Goal: Information Seeking & Learning: Check status

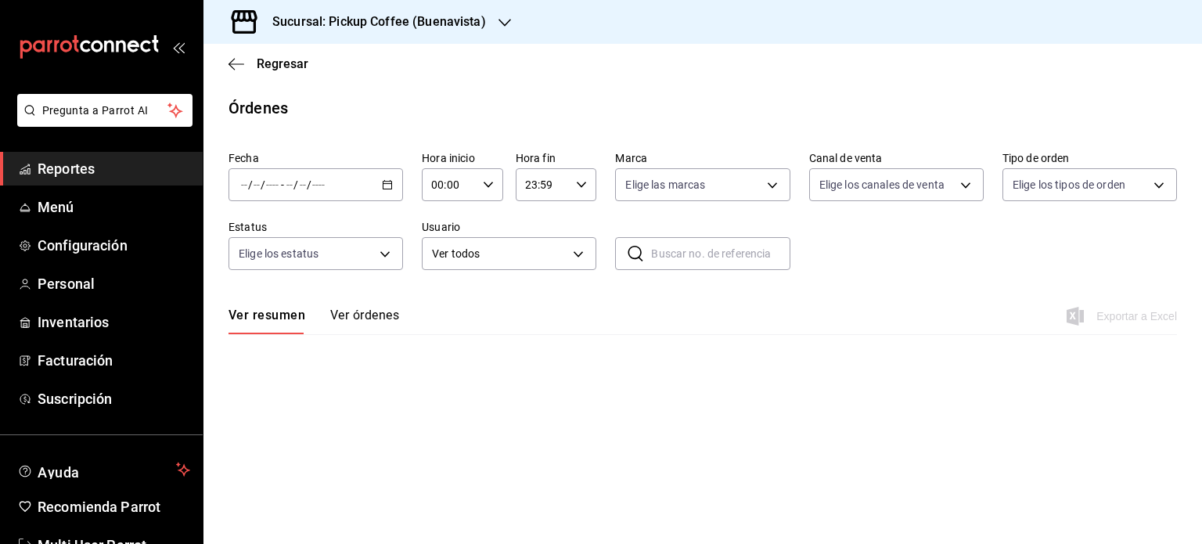
click at [122, 168] on span "Reportes" at bounding box center [114, 168] width 153 height 21
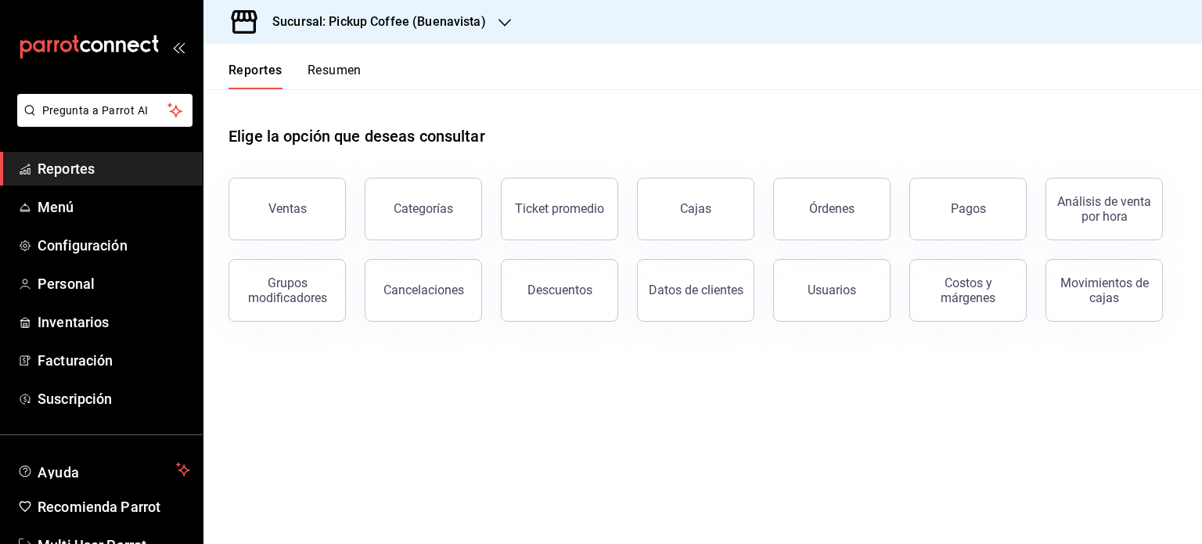
click at [342, 71] on button "Resumen" at bounding box center [335, 76] width 54 height 27
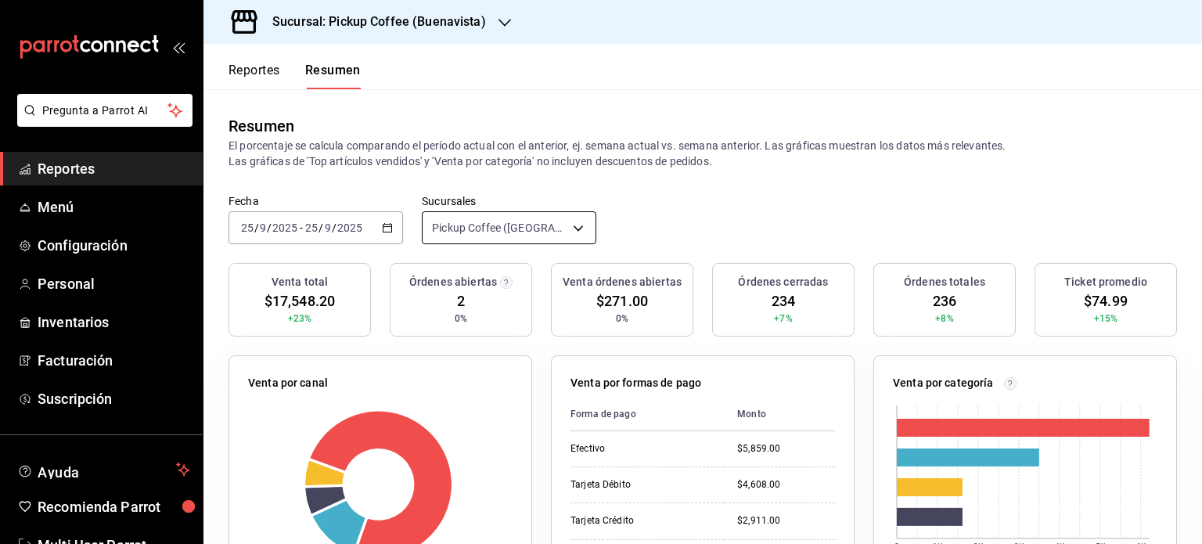
click at [577, 222] on body "Pregunta a Parrot AI Reportes Menú Configuración Personal Inventarios Facturaci…" at bounding box center [601, 272] width 1202 height 544
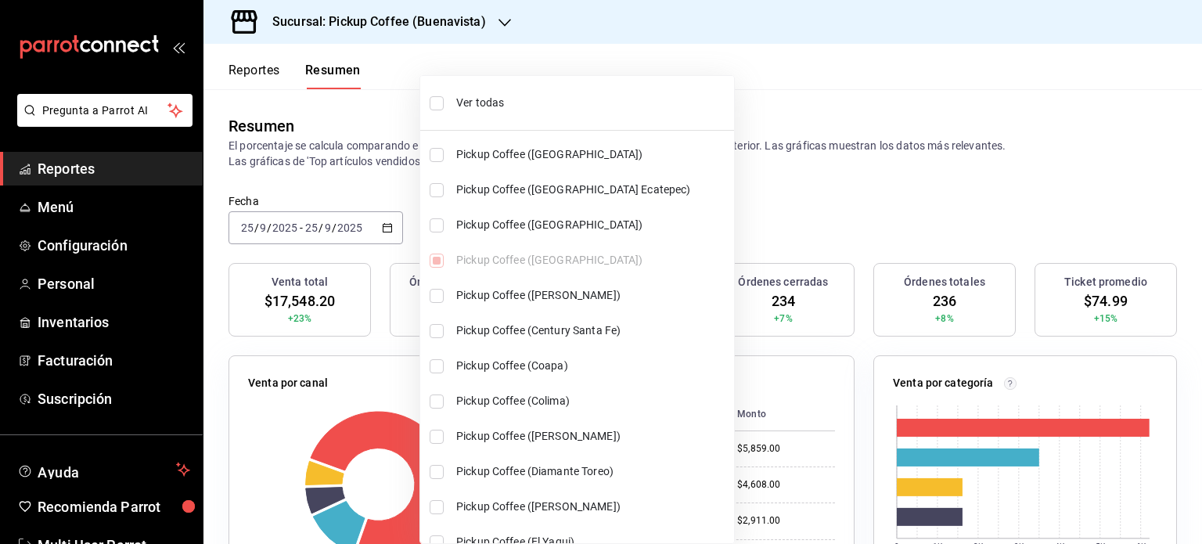
click at [461, 99] on span "Ver todas" at bounding box center [592, 103] width 272 height 16
type input "[object Object],[object Object],[object Object],[object Object],[object Object]…"
checkbox input "true"
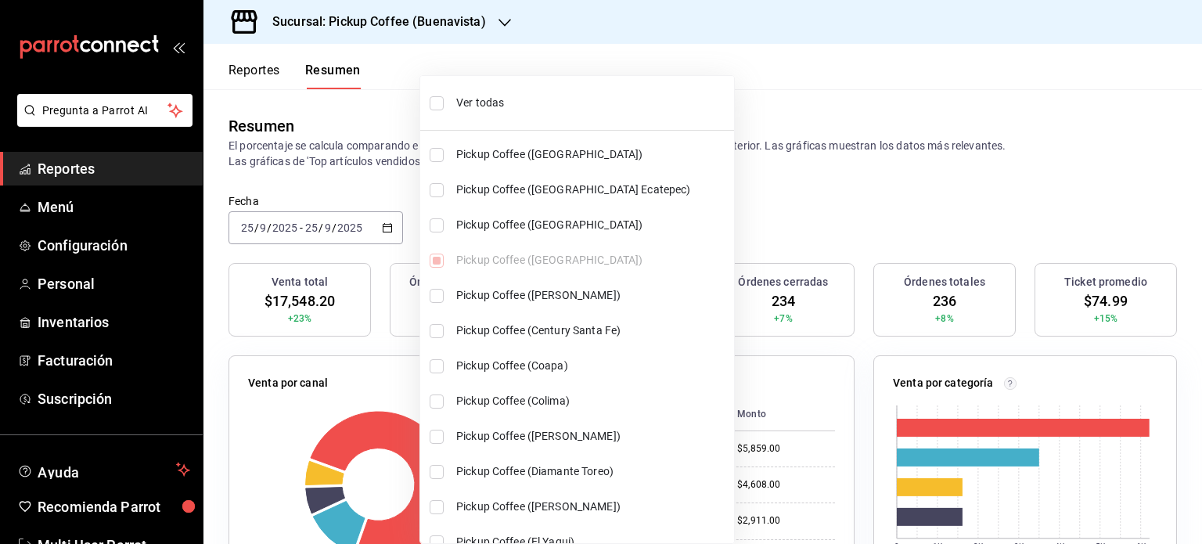
checkbox input "true"
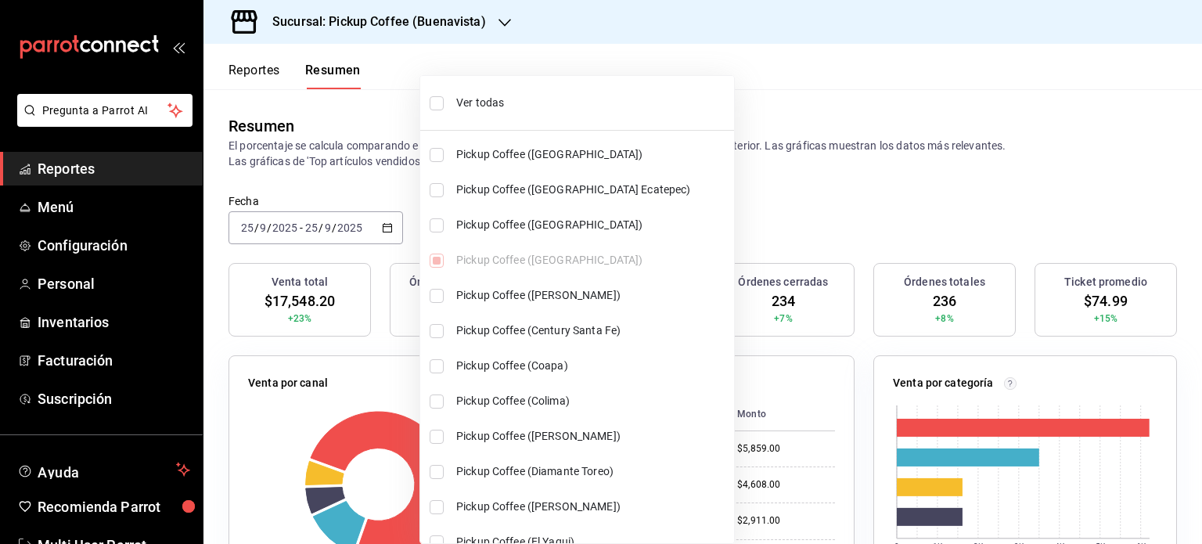
checkbox input "true"
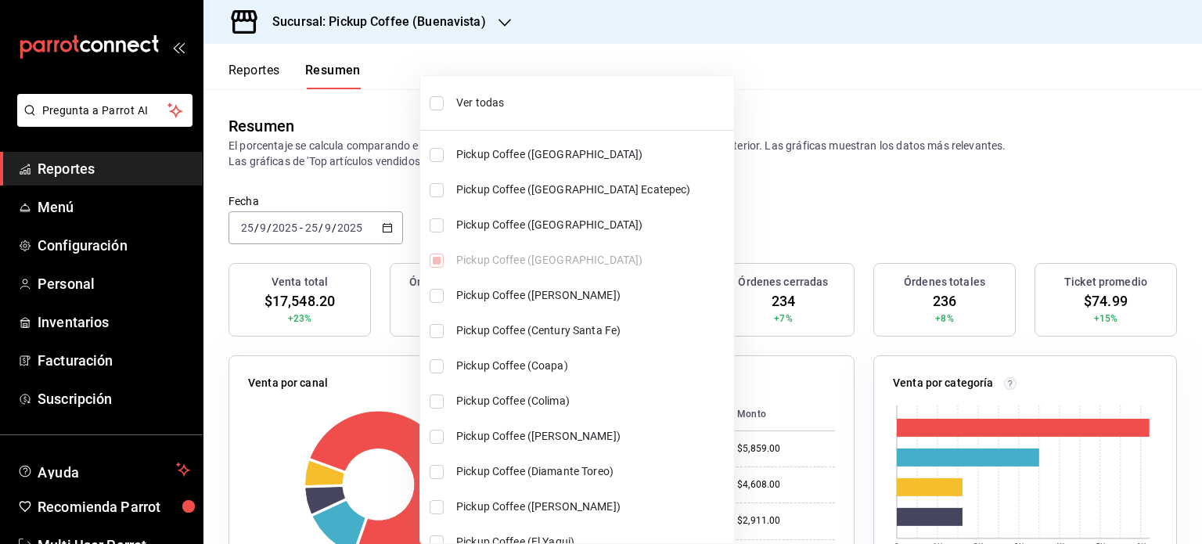
checkbox input "true"
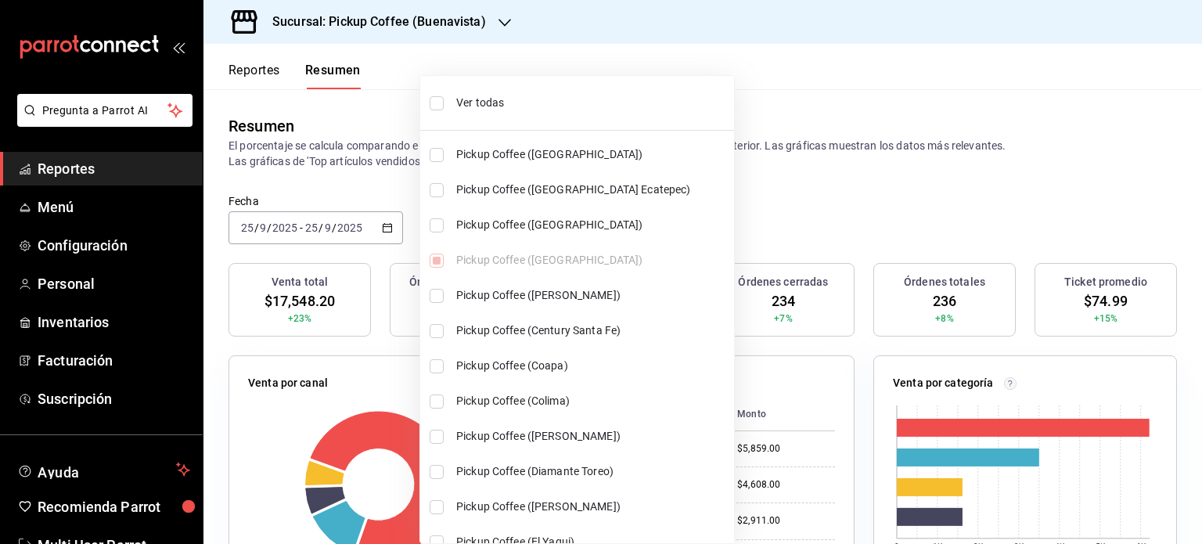
checkbox input "true"
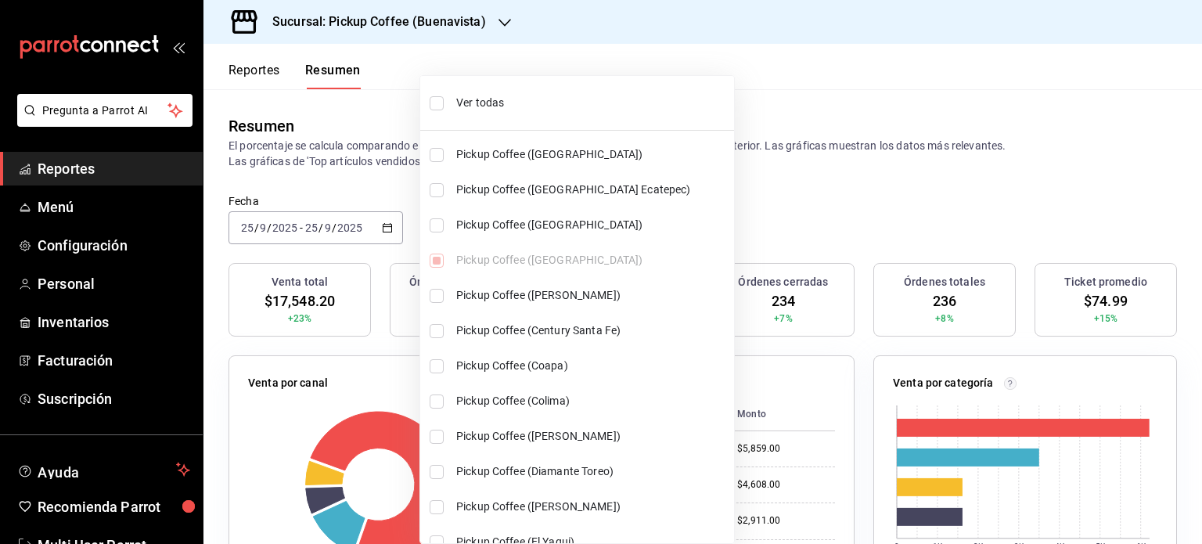
checkbox input "true"
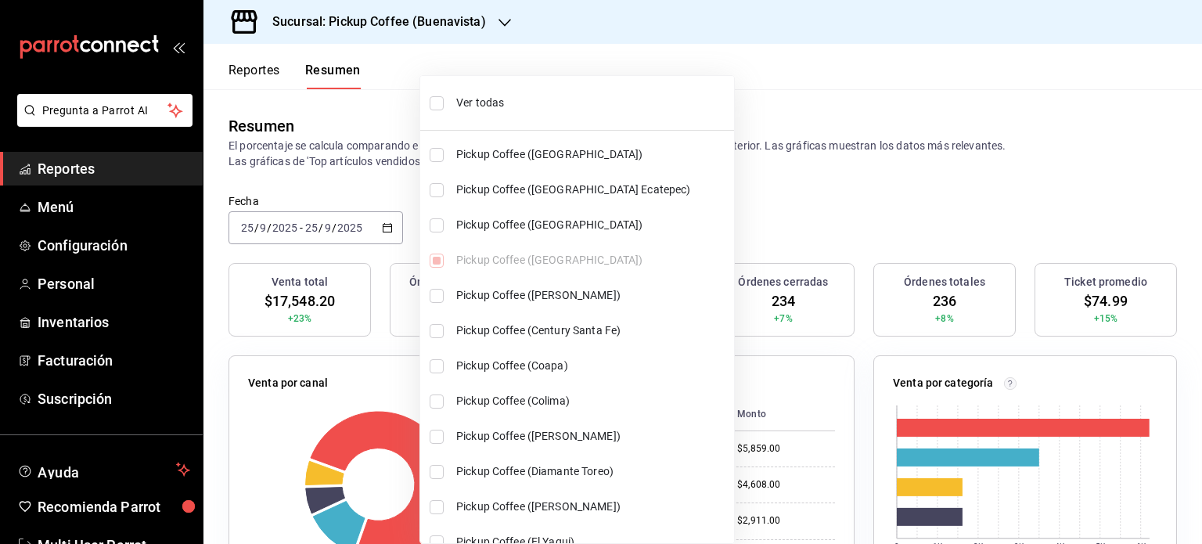
checkbox input "true"
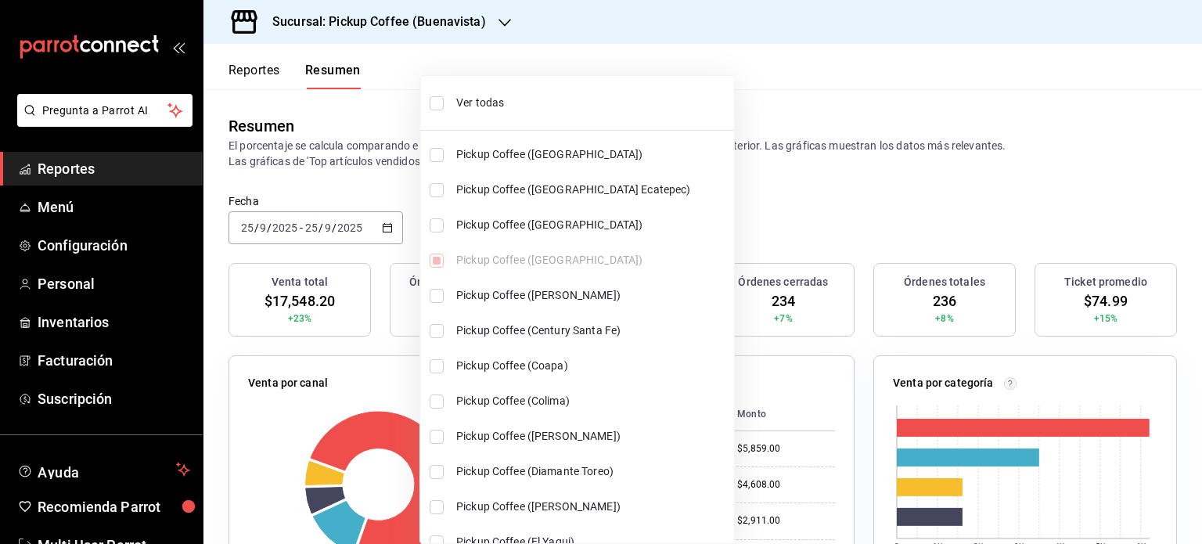
checkbox input "true"
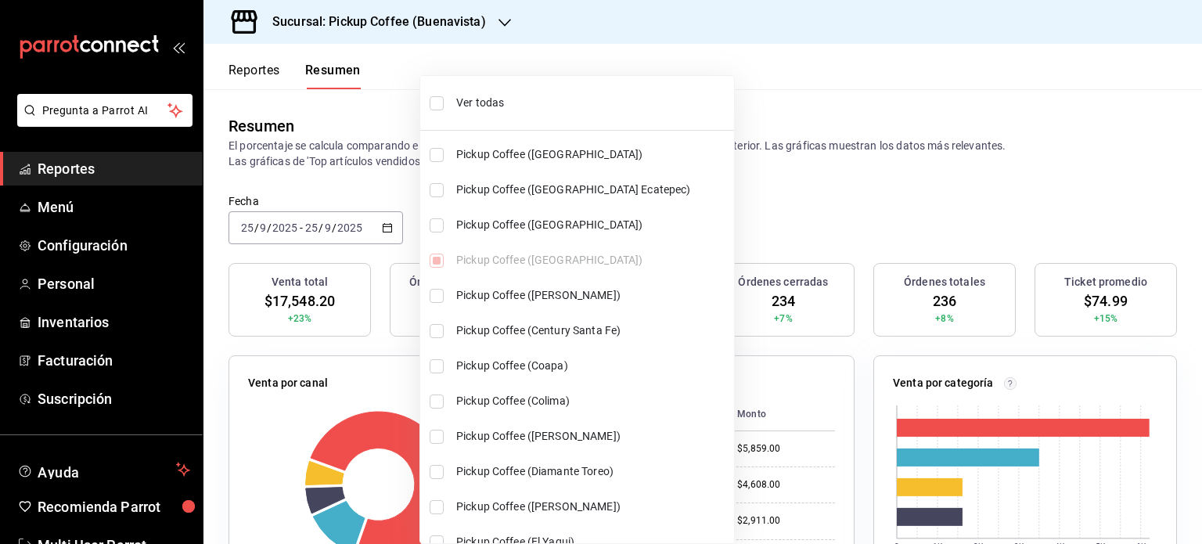
checkbox input "true"
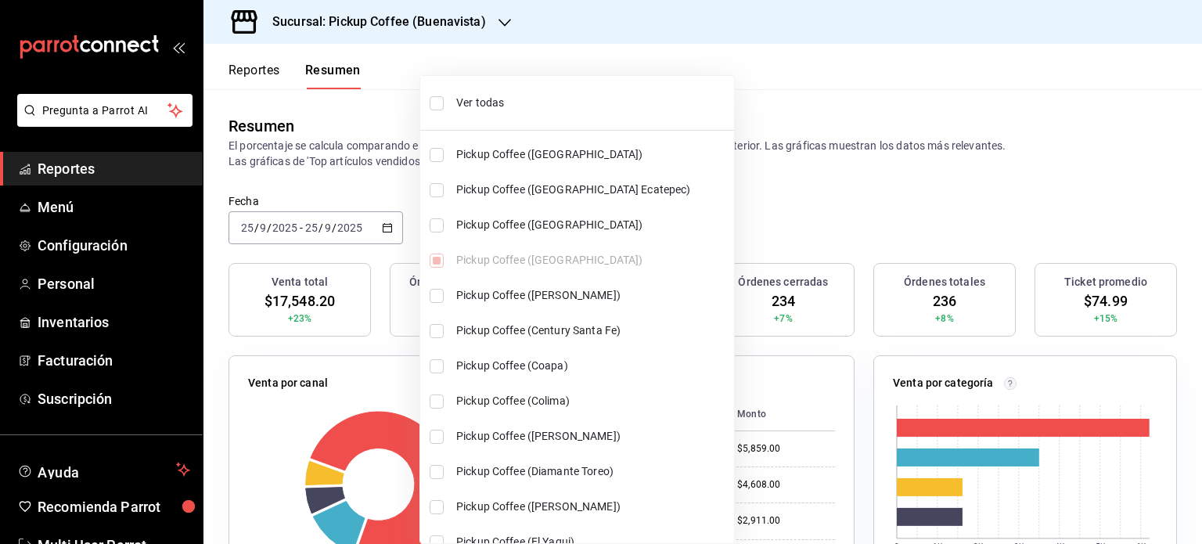
checkbox input "true"
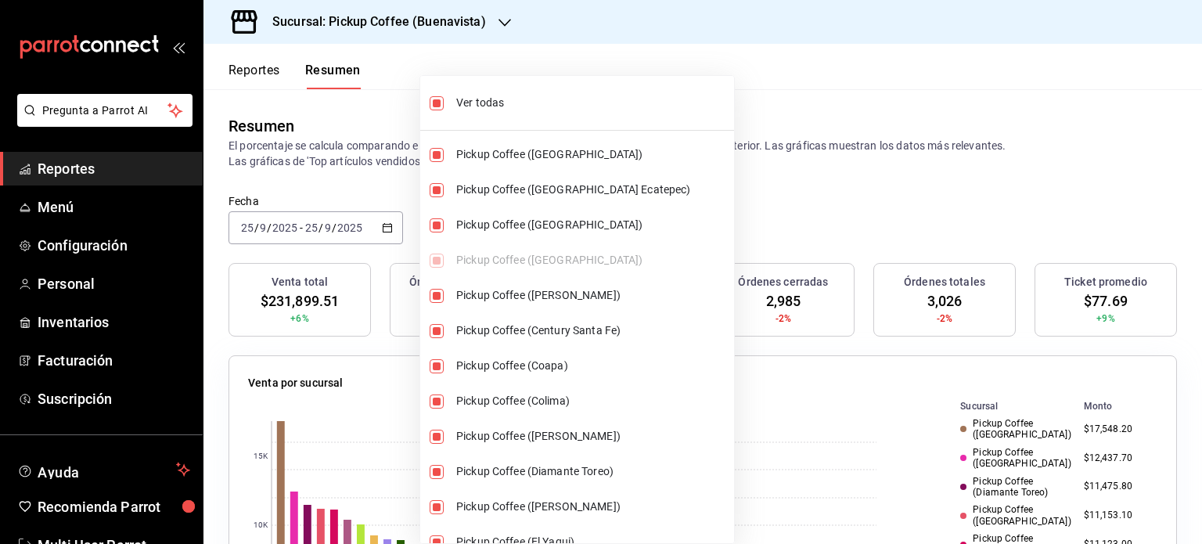
click at [724, 196] on div at bounding box center [601, 272] width 1202 height 544
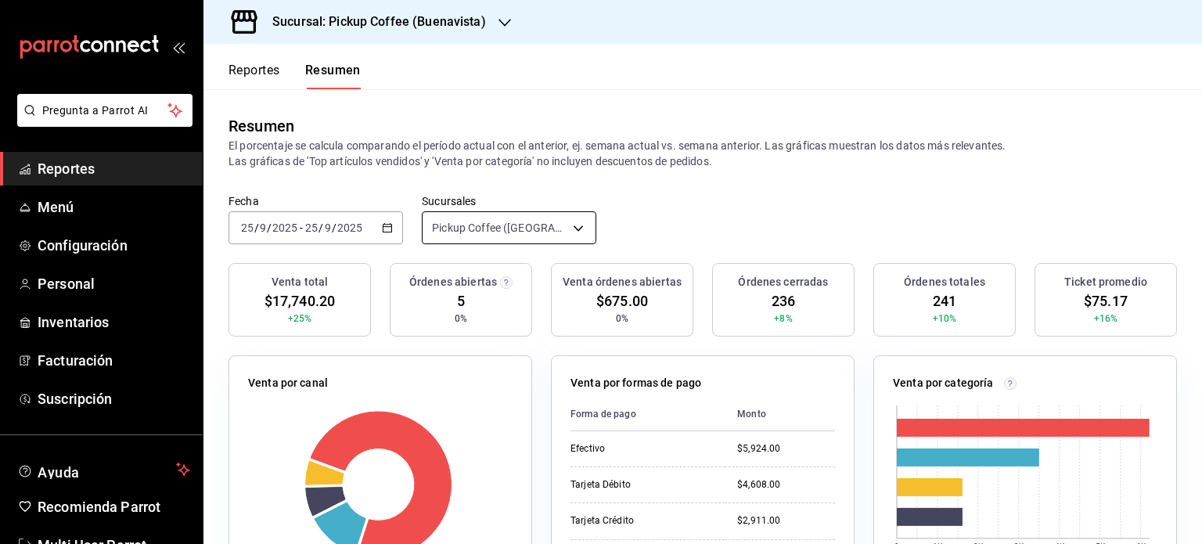
click at [578, 229] on body "Pregunta a Parrot AI Reportes Menú Configuración Personal Inventarios Facturaci…" at bounding box center [601, 272] width 1202 height 544
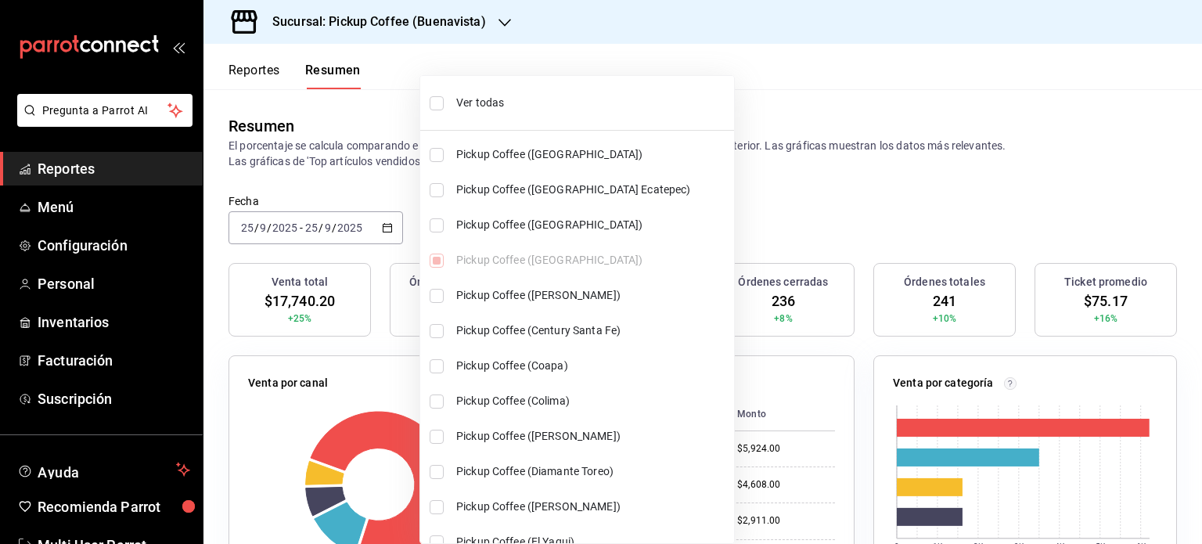
click at [483, 99] on span "Ver todas" at bounding box center [592, 103] width 272 height 16
type input "[object Object],[object Object],[object Object],[object Object],[object Object]…"
checkbox input "true"
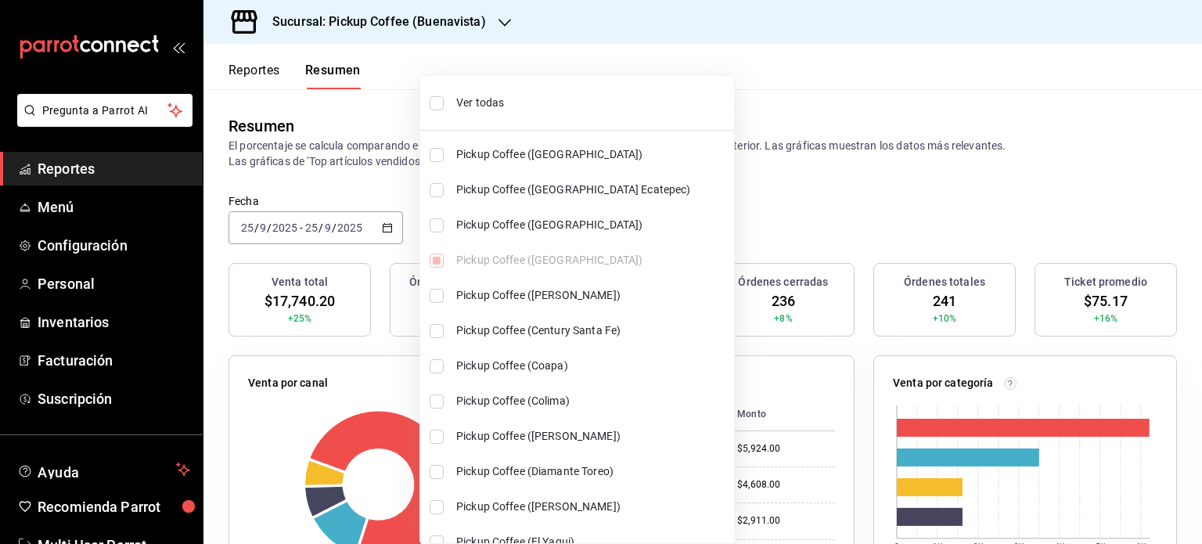
checkbox input "true"
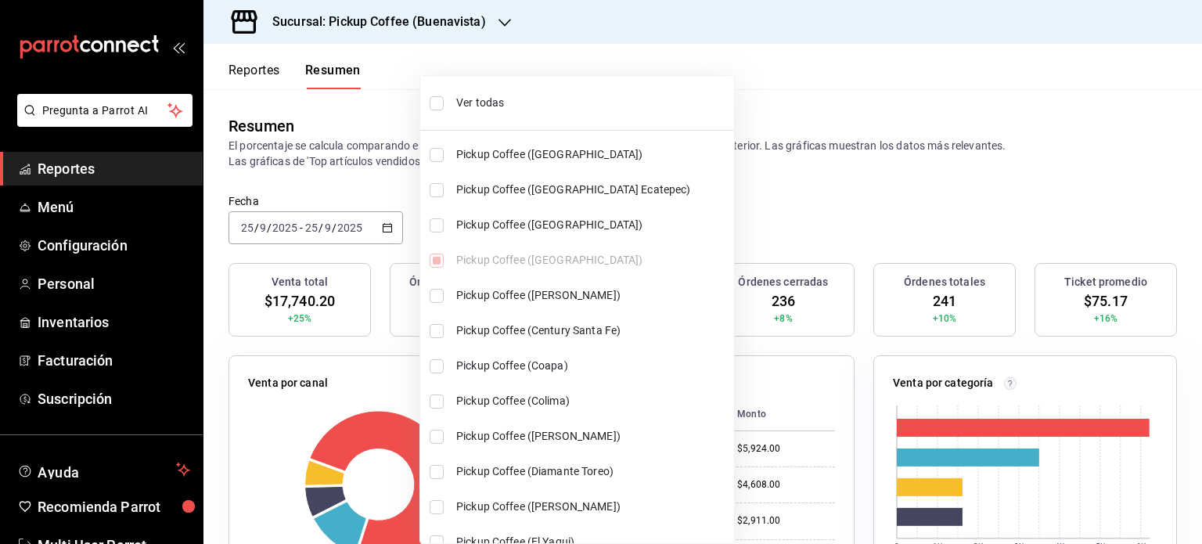
checkbox input "true"
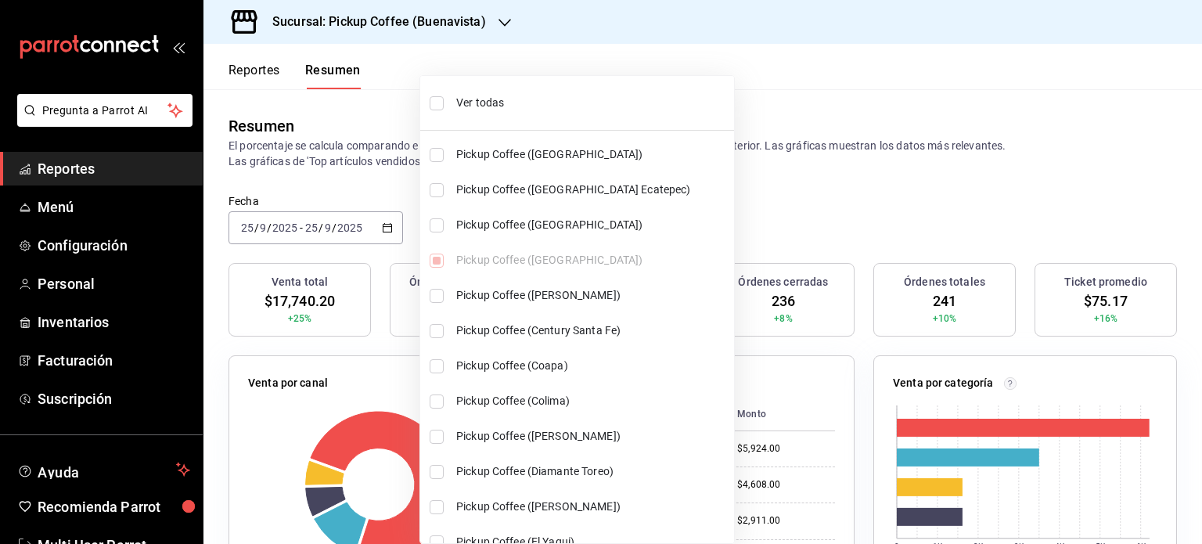
checkbox input "true"
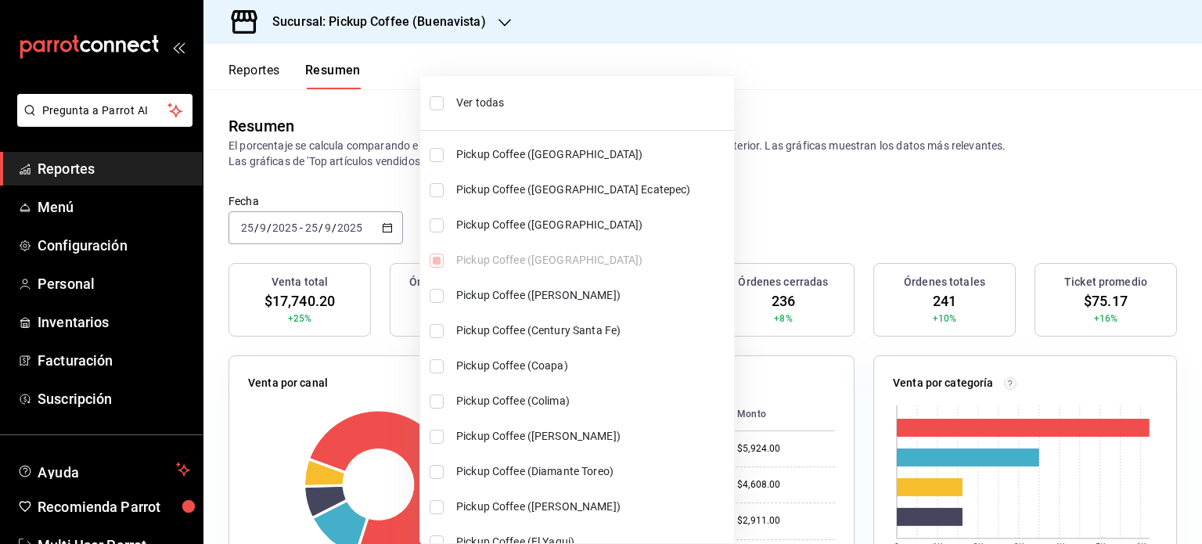
checkbox input "true"
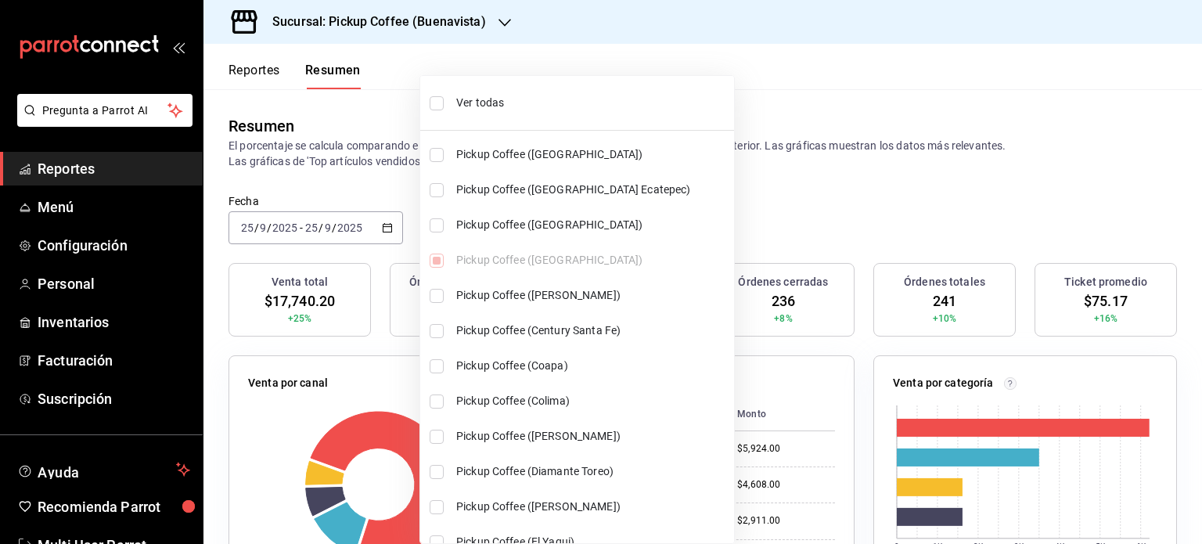
checkbox input "true"
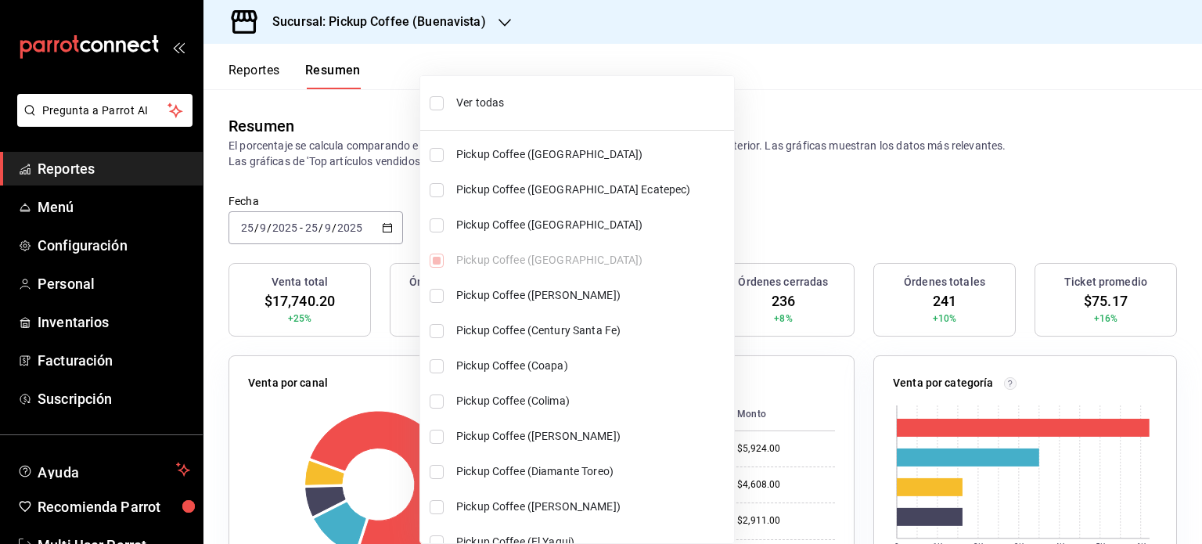
checkbox input "true"
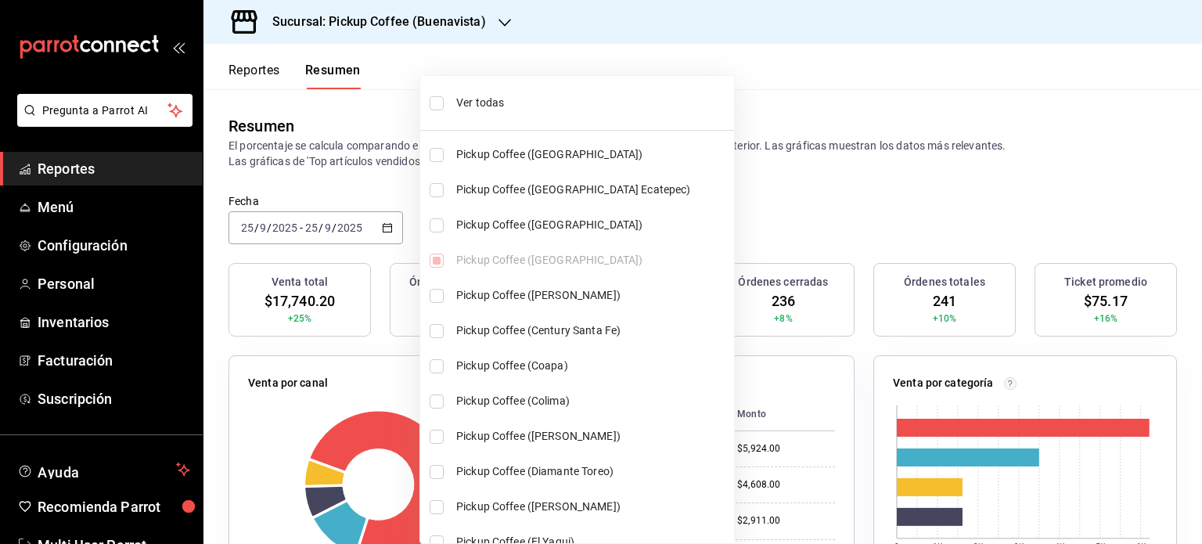
checkbox input "true"
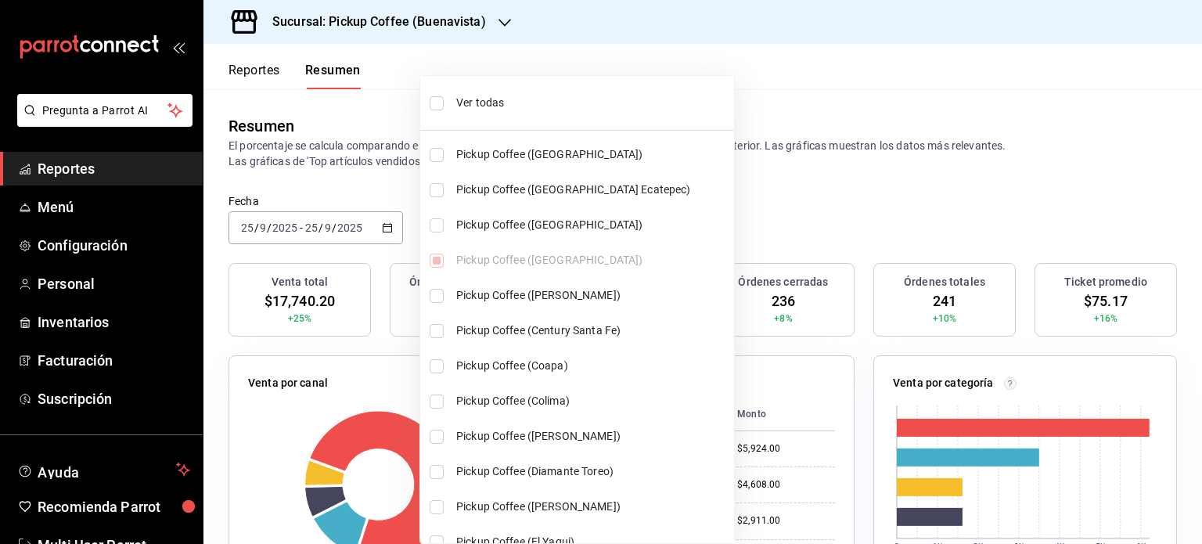
checkbox input "true"
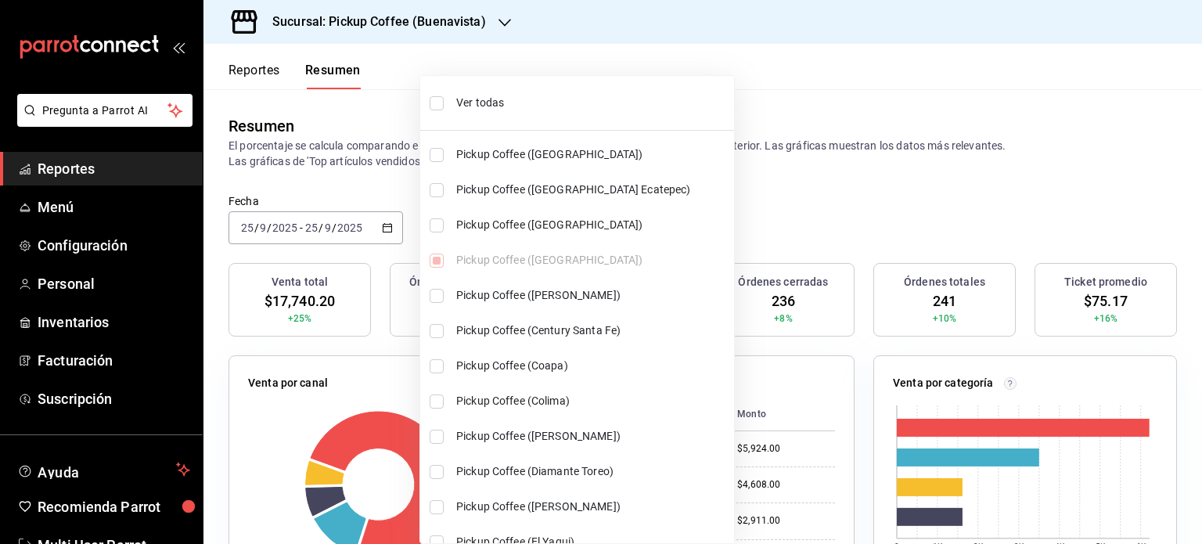
checkbox input "true"
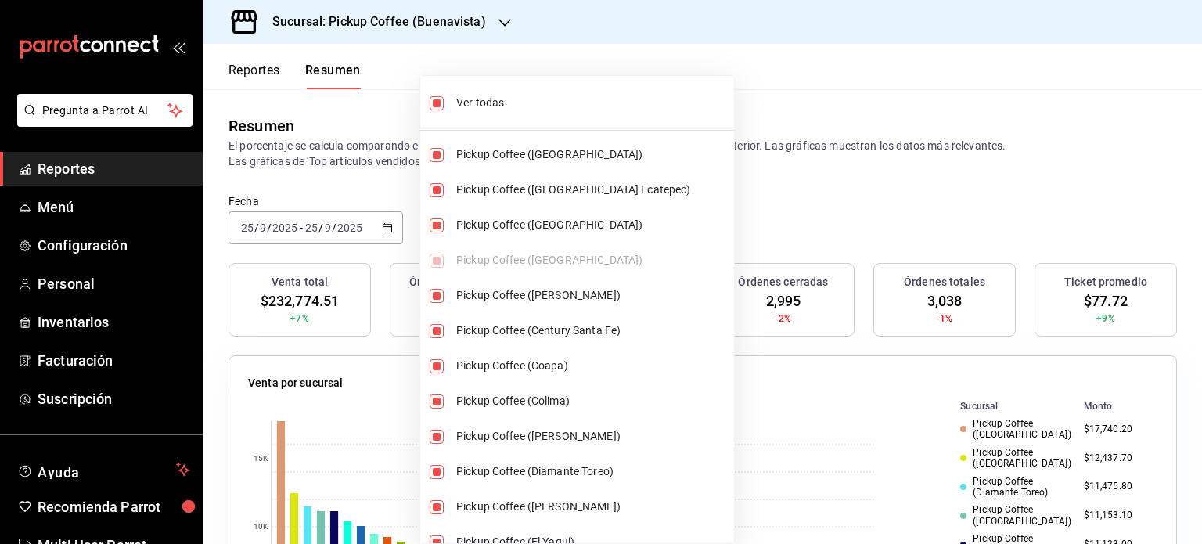
click at [749, 98] on div at bounding box center [601, 272] width 1202 height 544
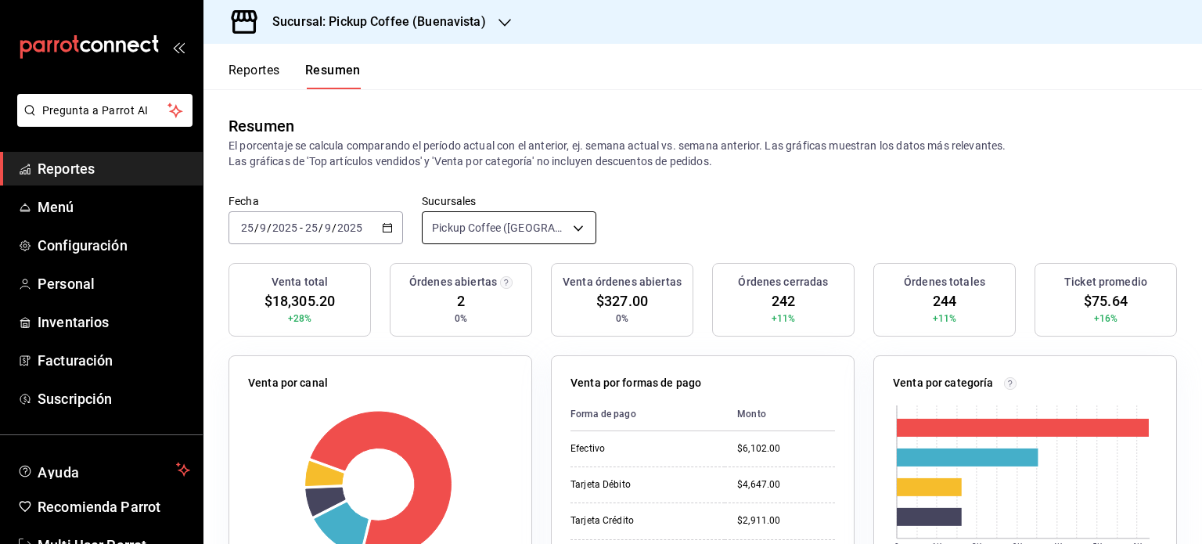
click at [573, 222] on body "Pregunta a Parrot AI Reportes Menú Configuración Personal Inventarios Facturaci…" at bounding box center [601, 272] width 1202 height 544
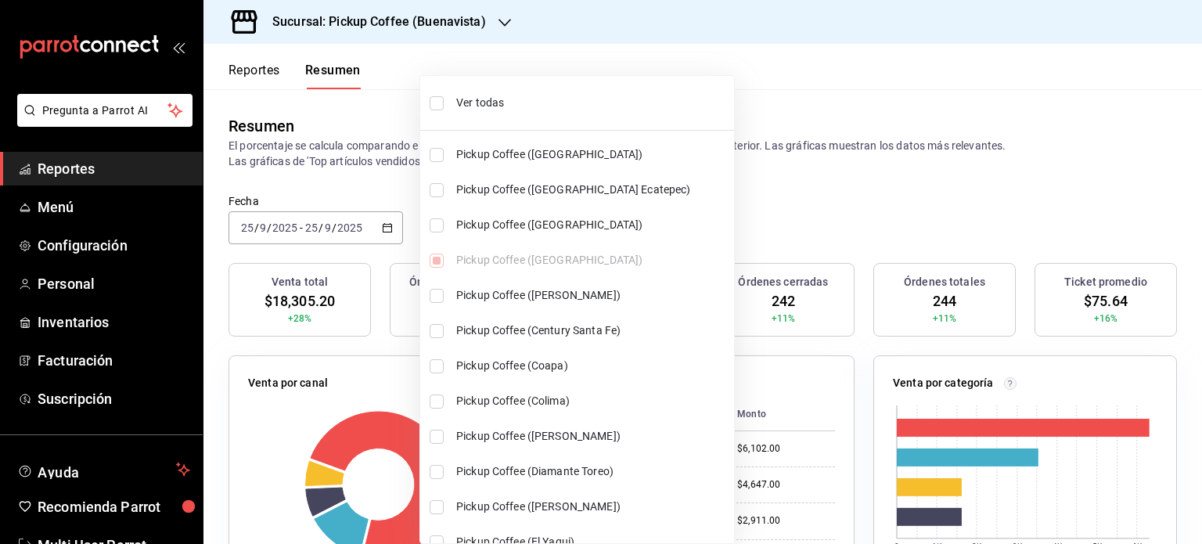
click at [505, 99] on span "Ver todas" at bounding box center [592, 103] width 272 height 16
type input "[object Object],[object Object],[object Object],[object Object],[object Object]…"
checkbox input "true"
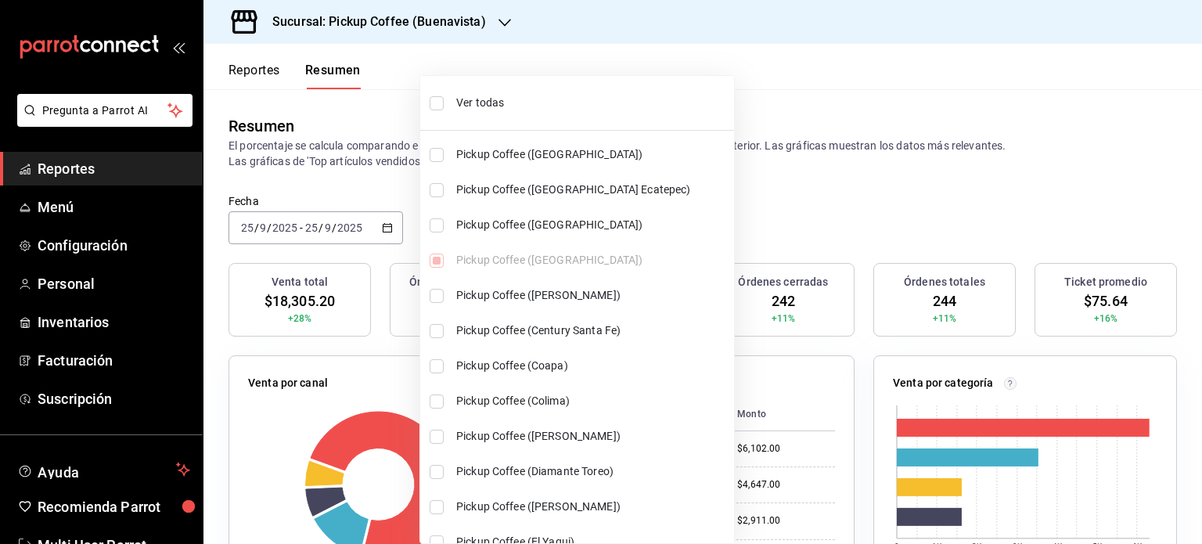
checkbox input "true"
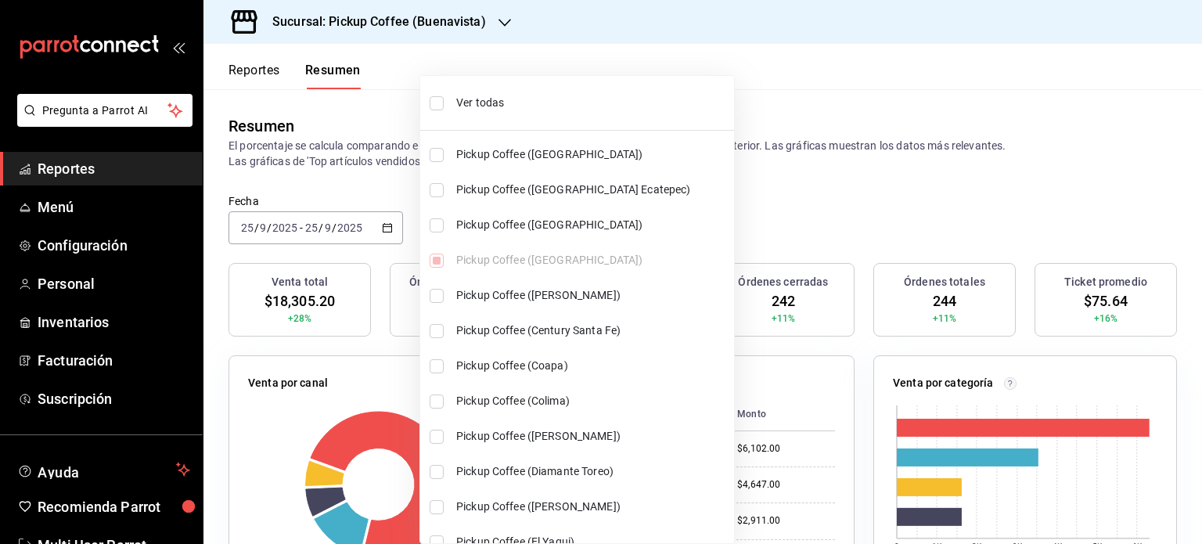
checkbox input "true"
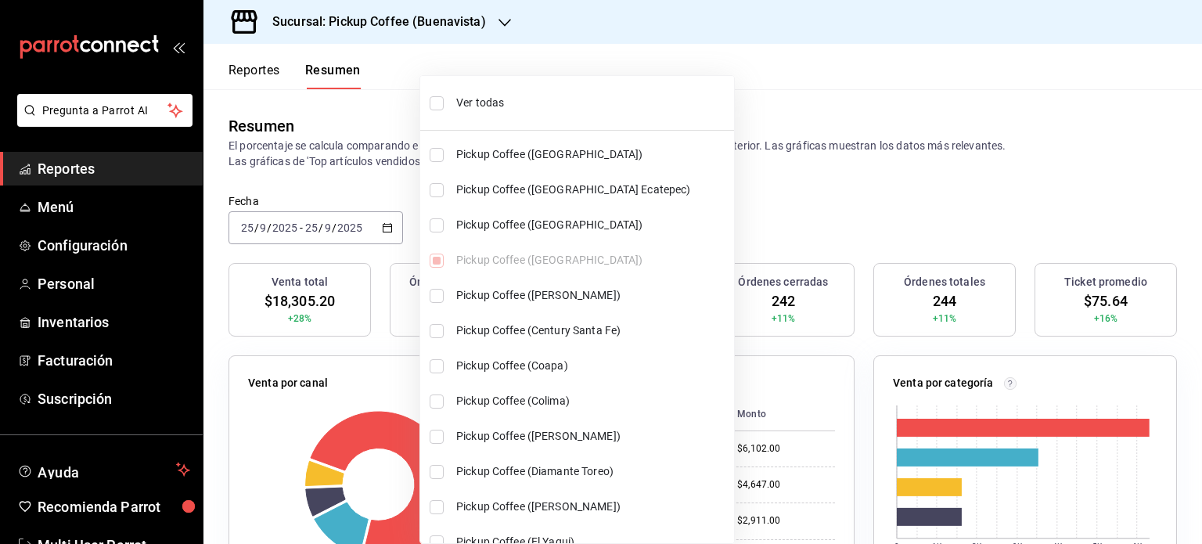
checkbox input "true"
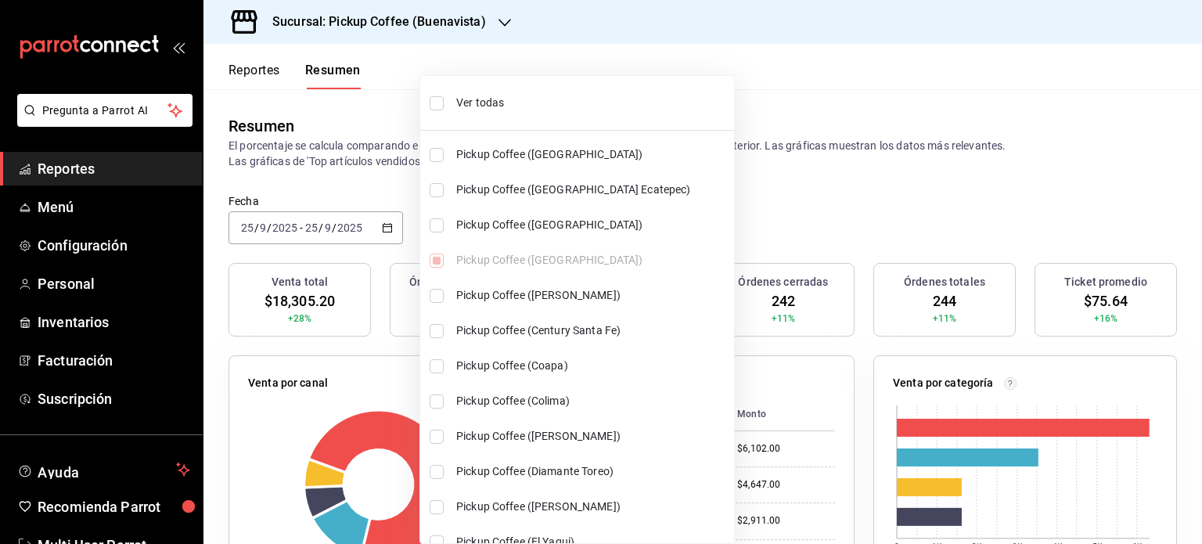
checkbox input "true"
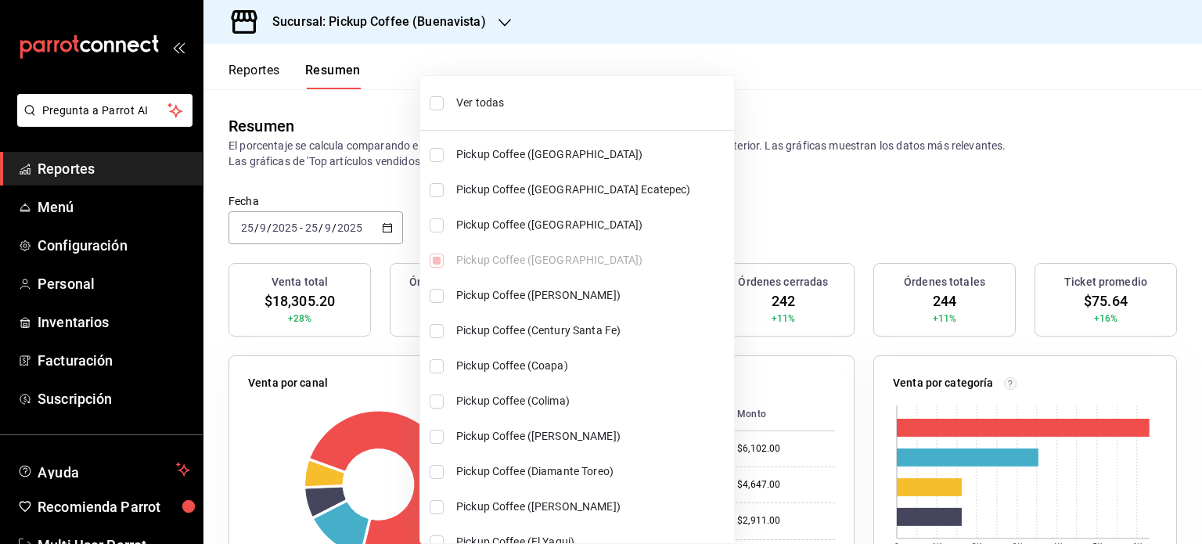
checkbox input "true"
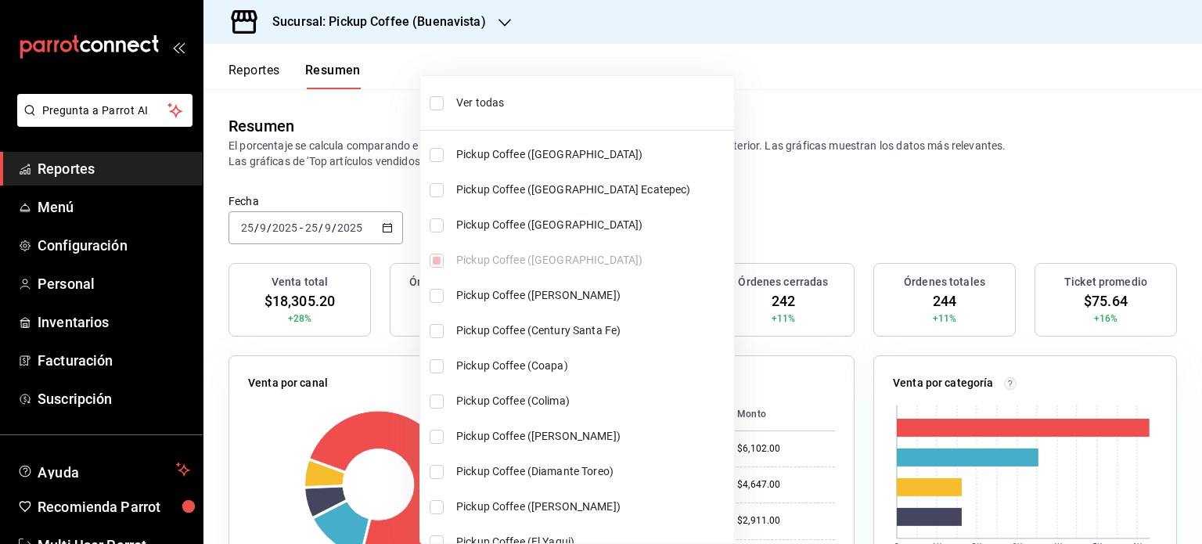
checkbox input "true"
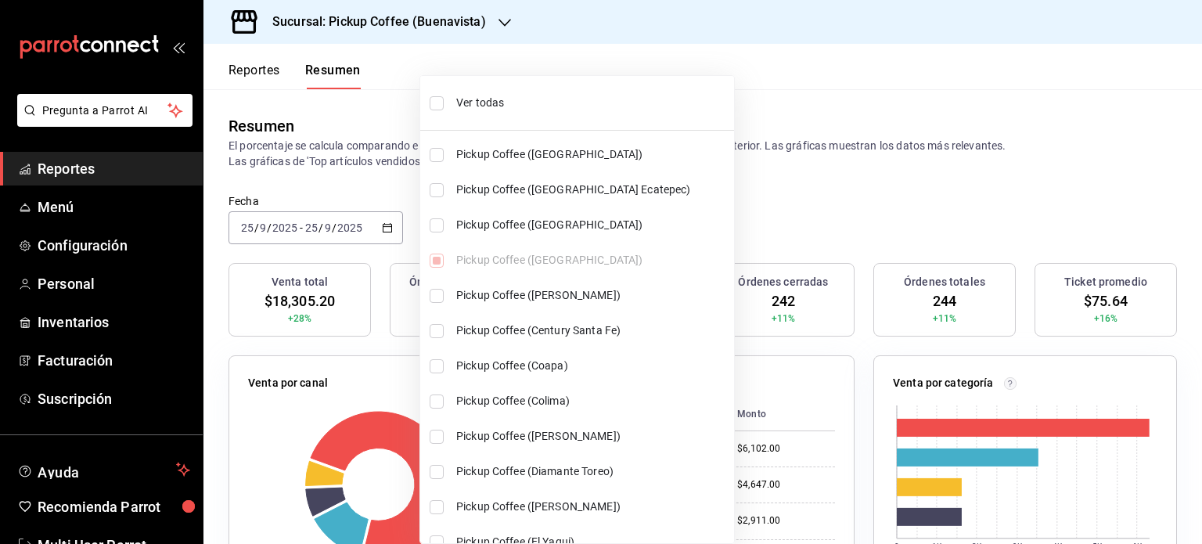
checkbox input "true"
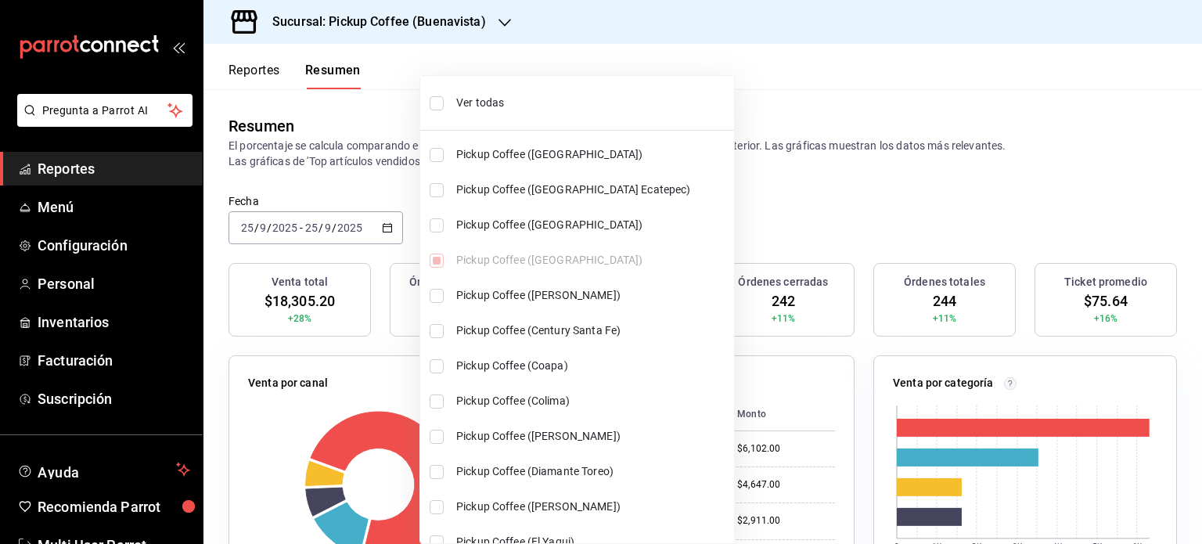
checkbox input "true"
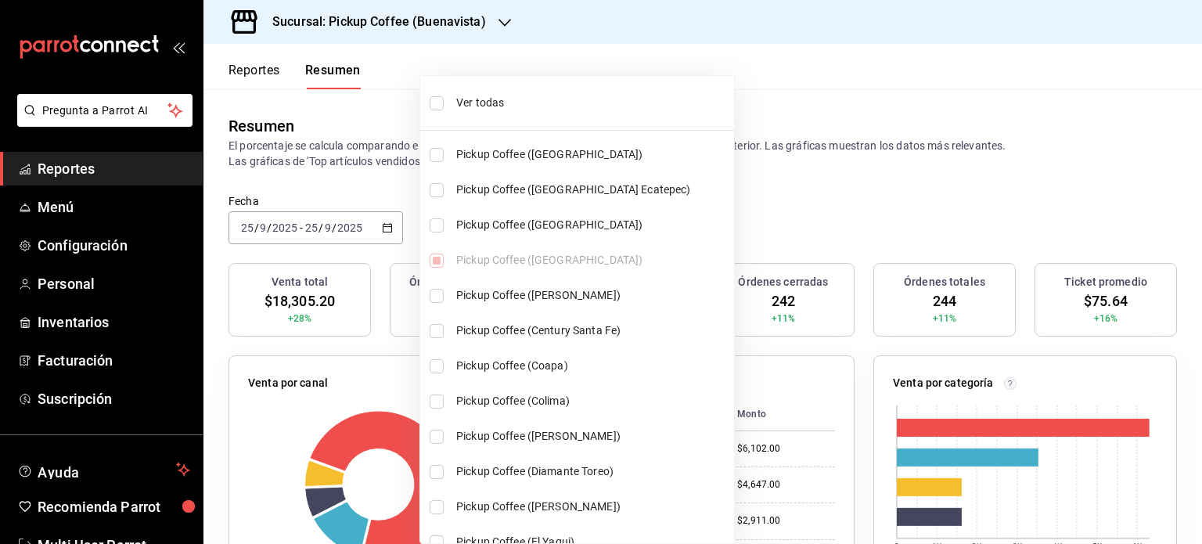
checkbox input "true"
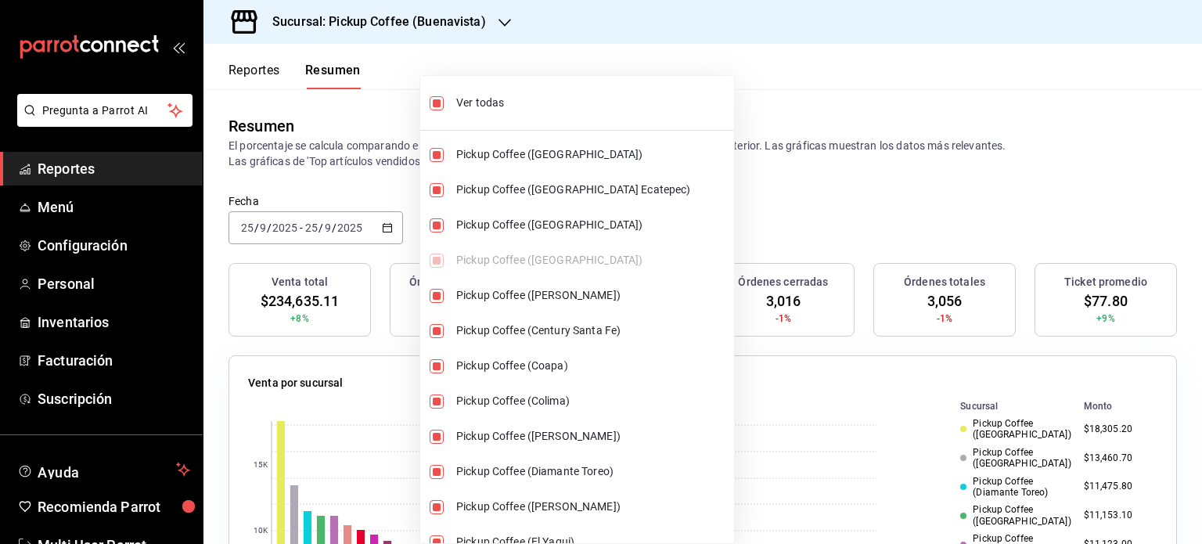
click at [759, 197] on div at bounding box center [601, 272] width 1202 height 544
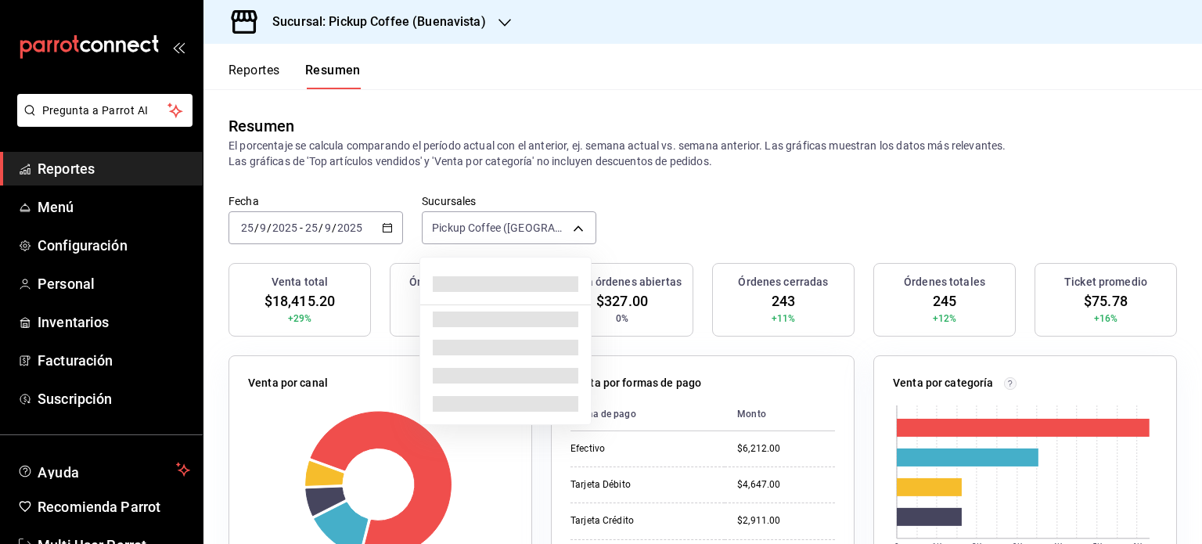
drag, startPoint x: 573, startPoint y: 228, endPoint x: 560, endPoint y: 187, distance: 42.8
click at [573, 227] on body "Pregunta a Parrot AI Reportes Menú Configuración Personal Inventarios Facturaci…" at bounding box center [601, 272] width 1202 height 544
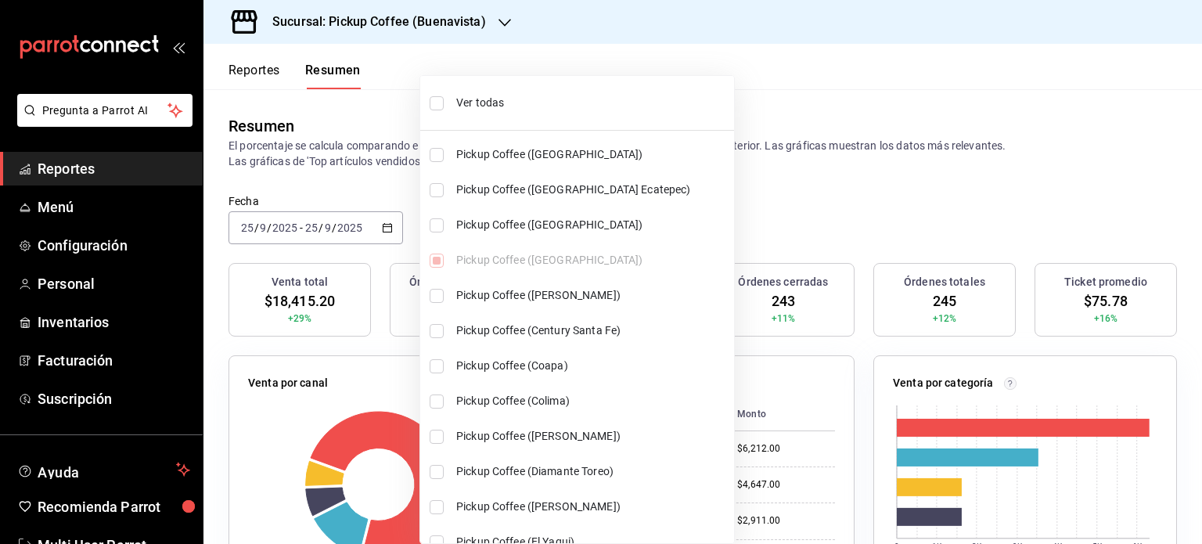
click at [470, 99] on span "Ver todas" at bounding box center [592, 103] width 272 height 16
type input "[object Object],[object Object],[object Object],[object Object],[object Object]…"
checkbox input "true"
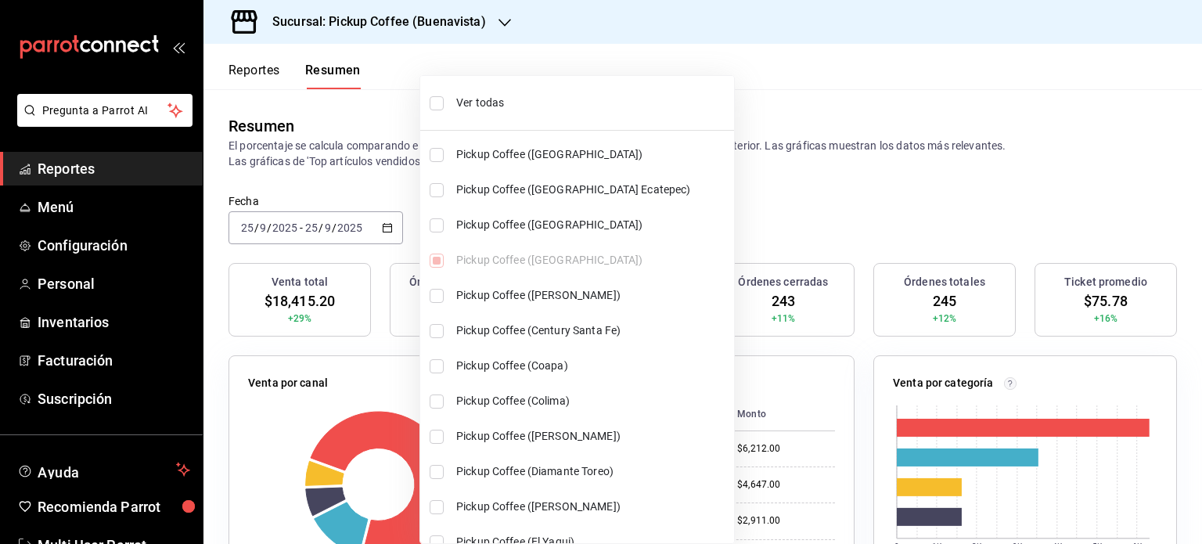
checkbox input "true"
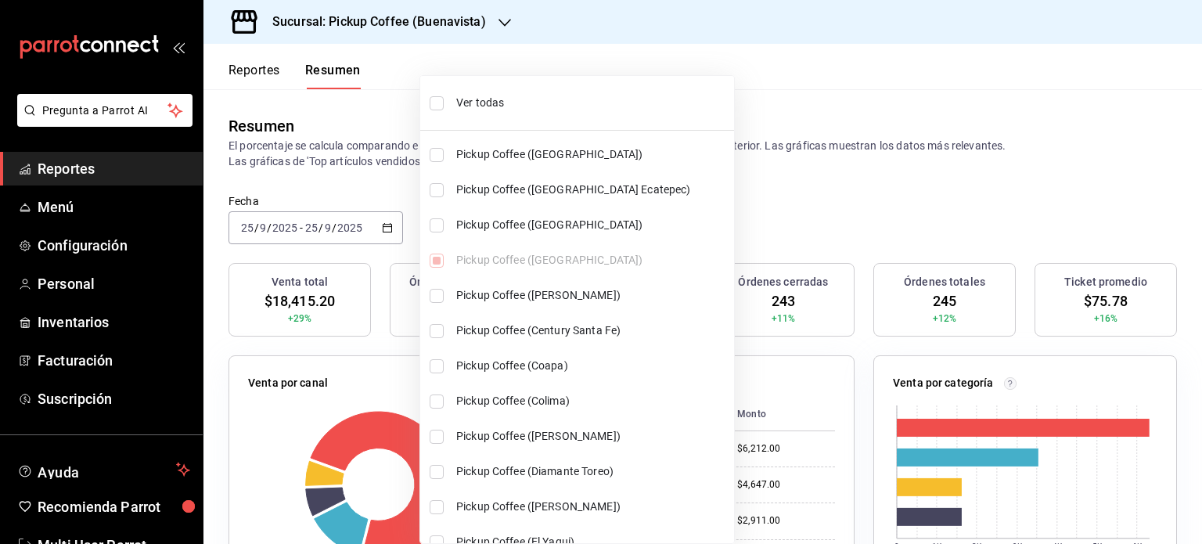
checkbox input "true"
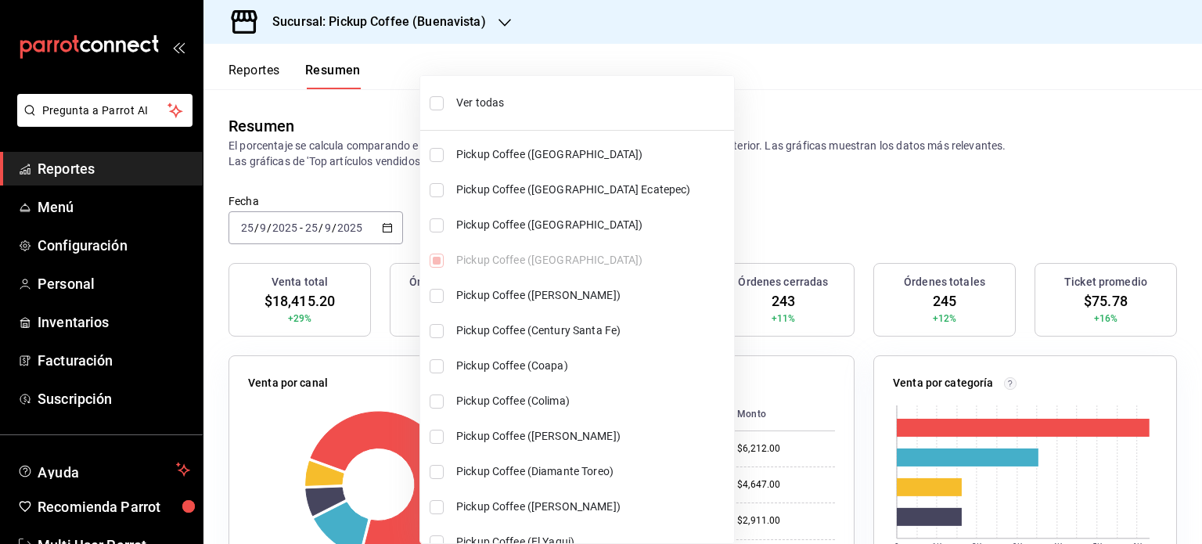
checkbox input "true"
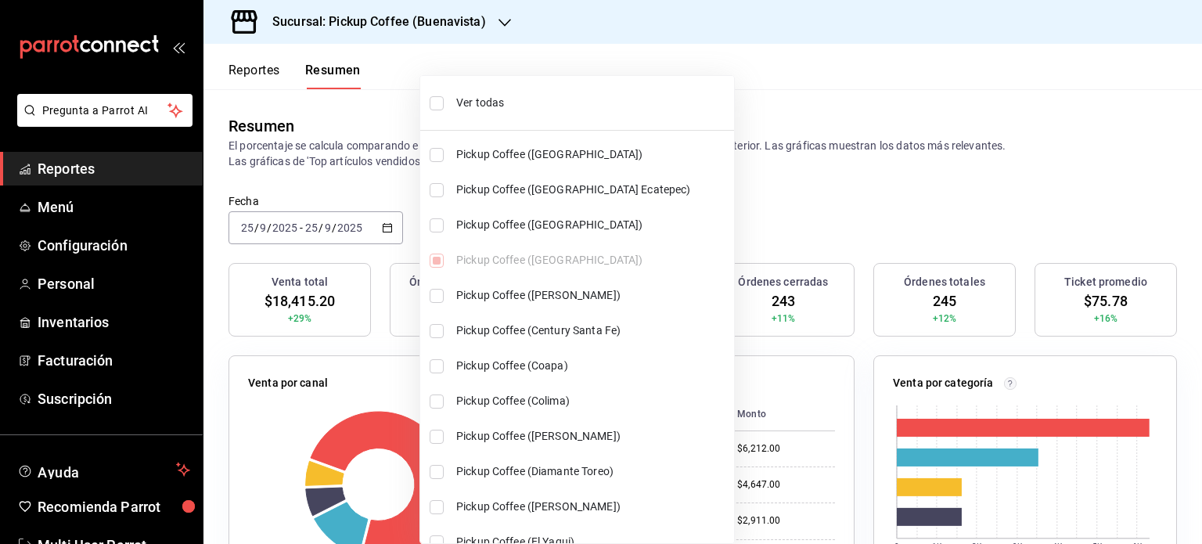
checkbox input "true"
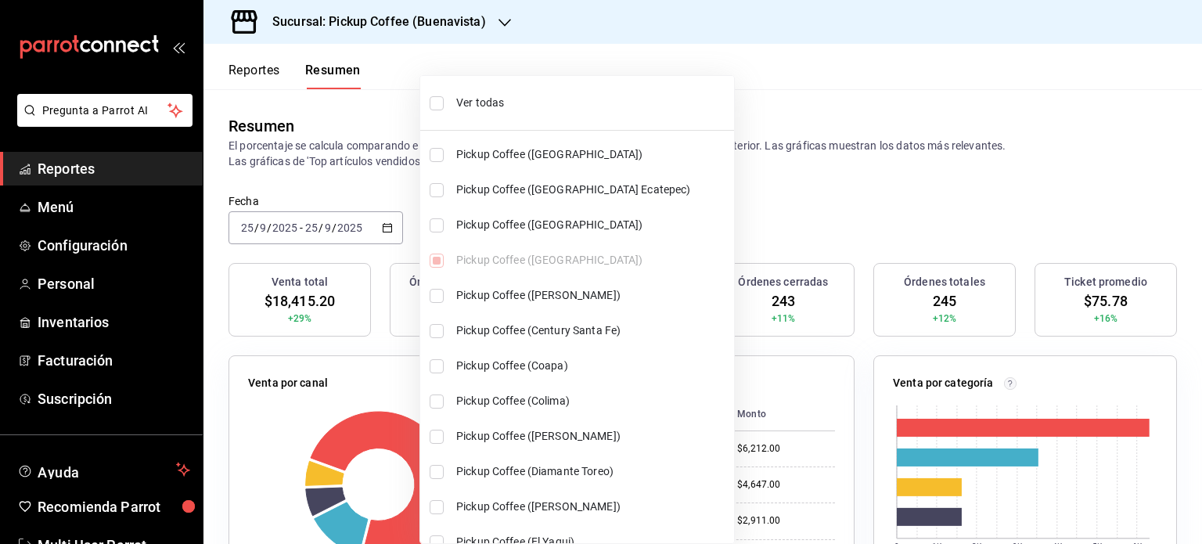
checkbox input "true"
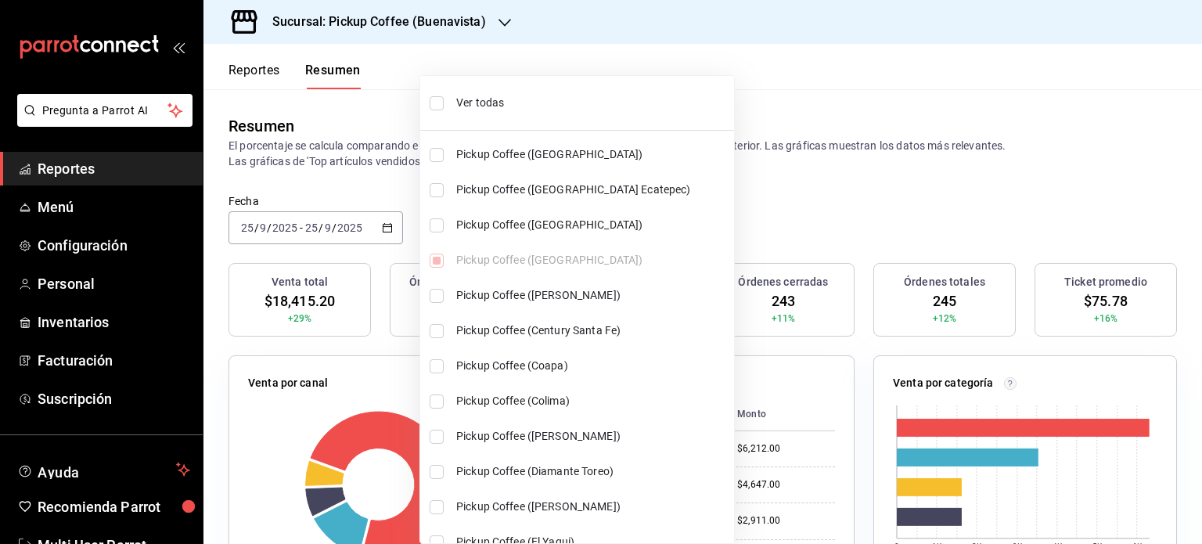
checkbox input "true"
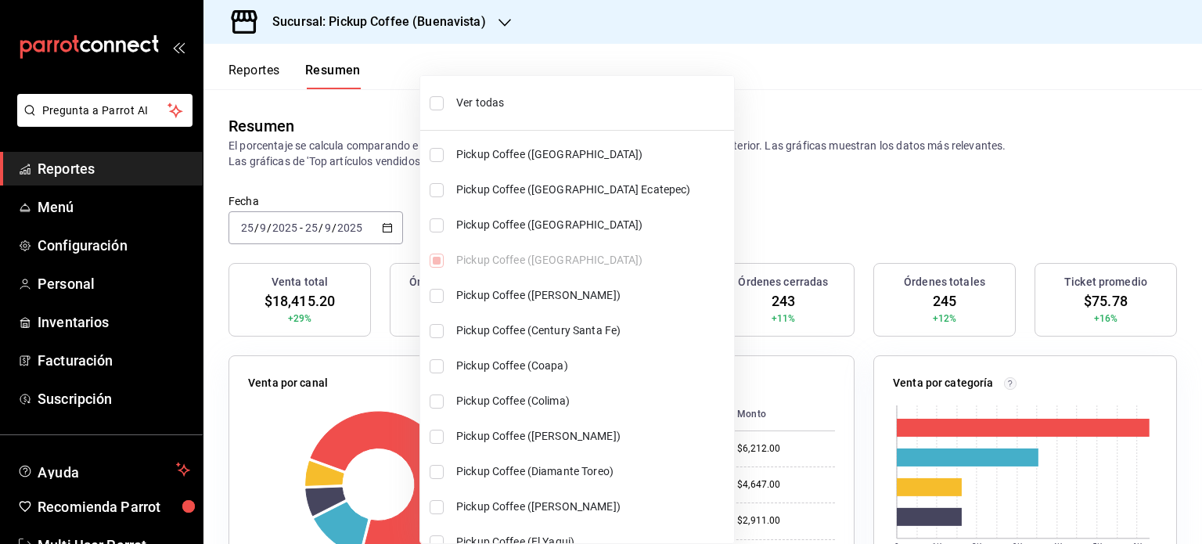
checkbox input "true"
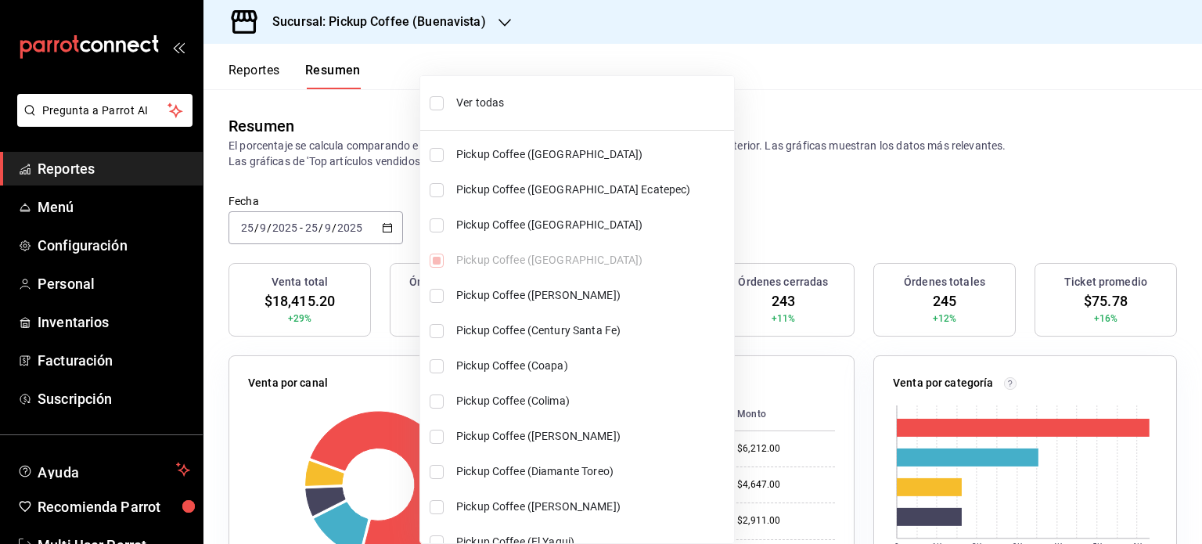
checkbox input "true"
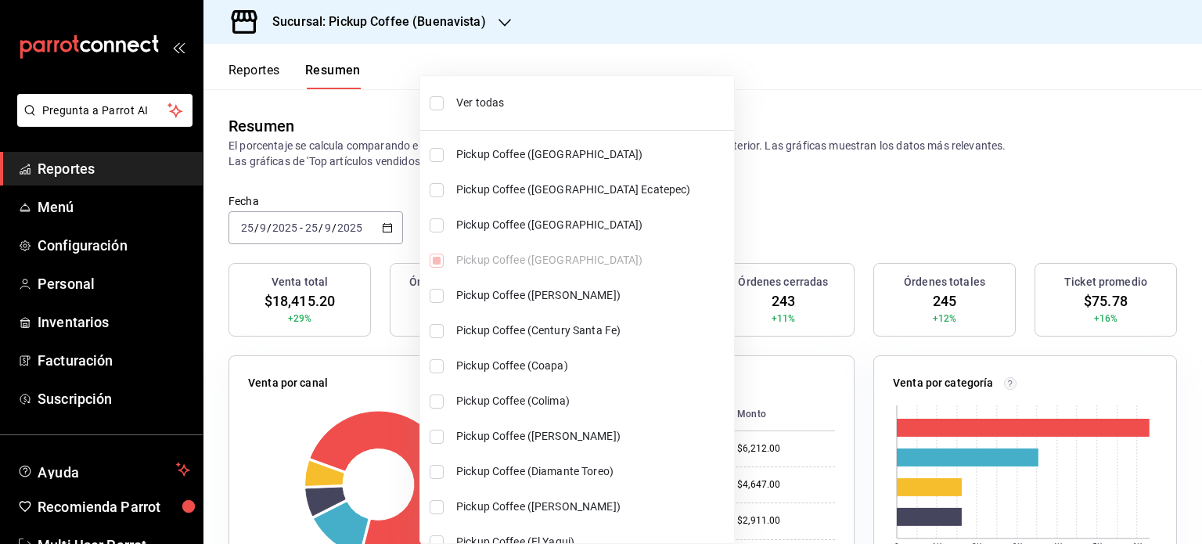
checkbox input "true"
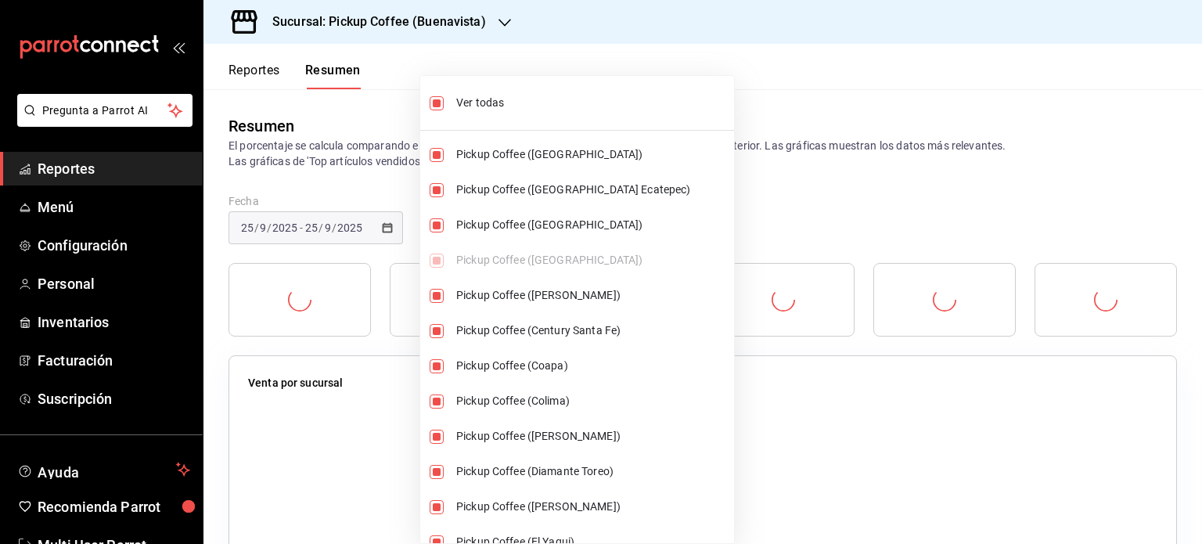
click at [723, 208] on div at bounding box center [601, 272] width 1202 height 544
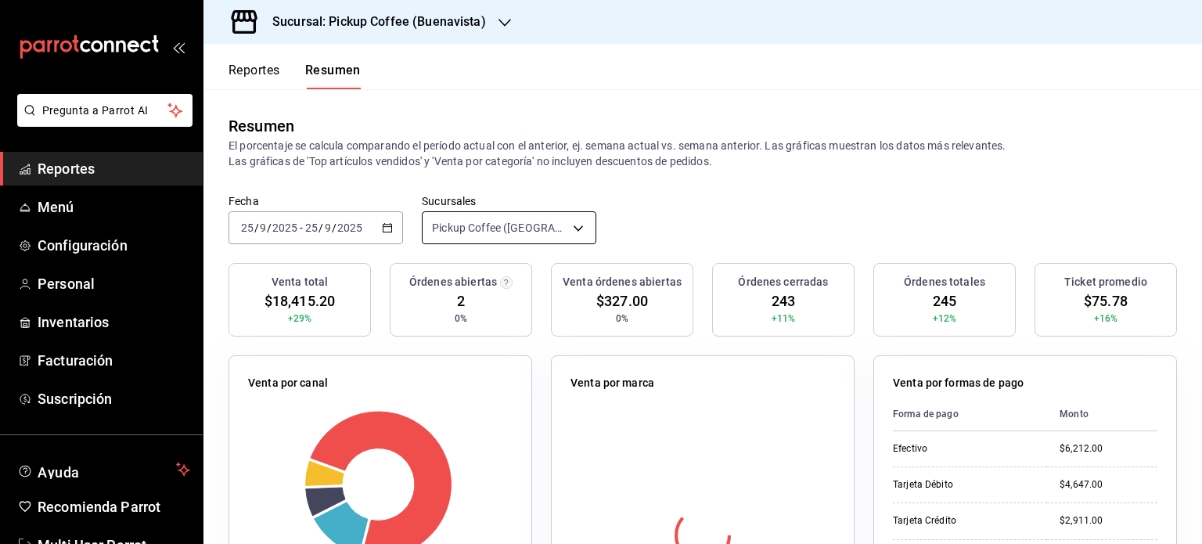
click at [573, 225] on body "Pregunta a Parrot AI Reportes Menú Configuración Personal Inventarios Facturaci…" at bounding box center [601, 272] width 1202 height 544
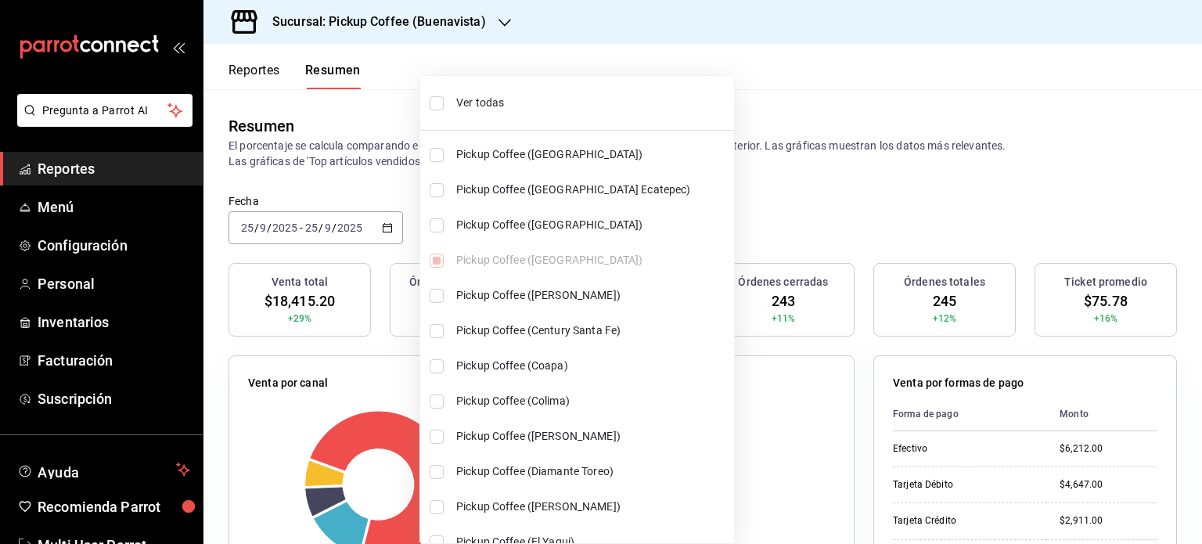
click at [491, 100] on span "Ver todas" at bounding box center [592, 103] width 272 height 16
type input "[object Object],[object Object],[object Object],[object Object],[object Object]…"
checkbox input "true"
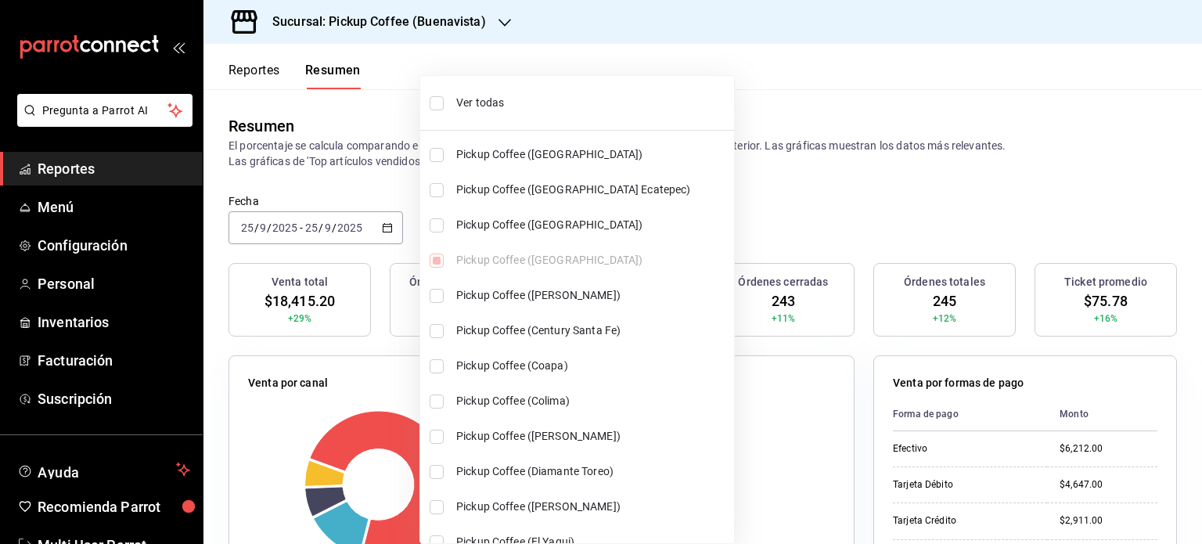
checkbox input "true"
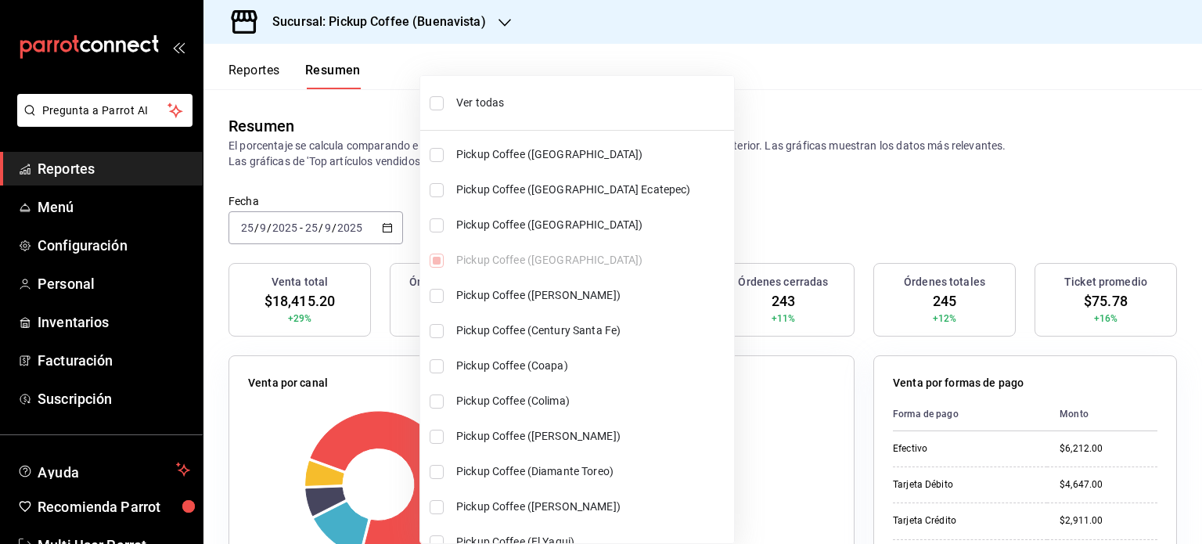
checkbox input "true"
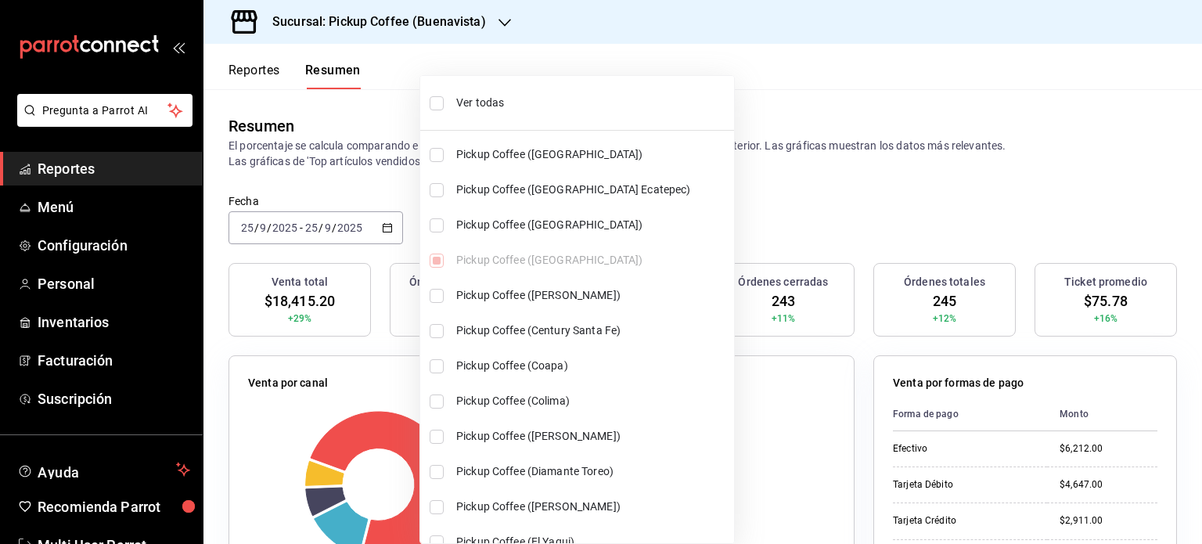
checkbox input "true"
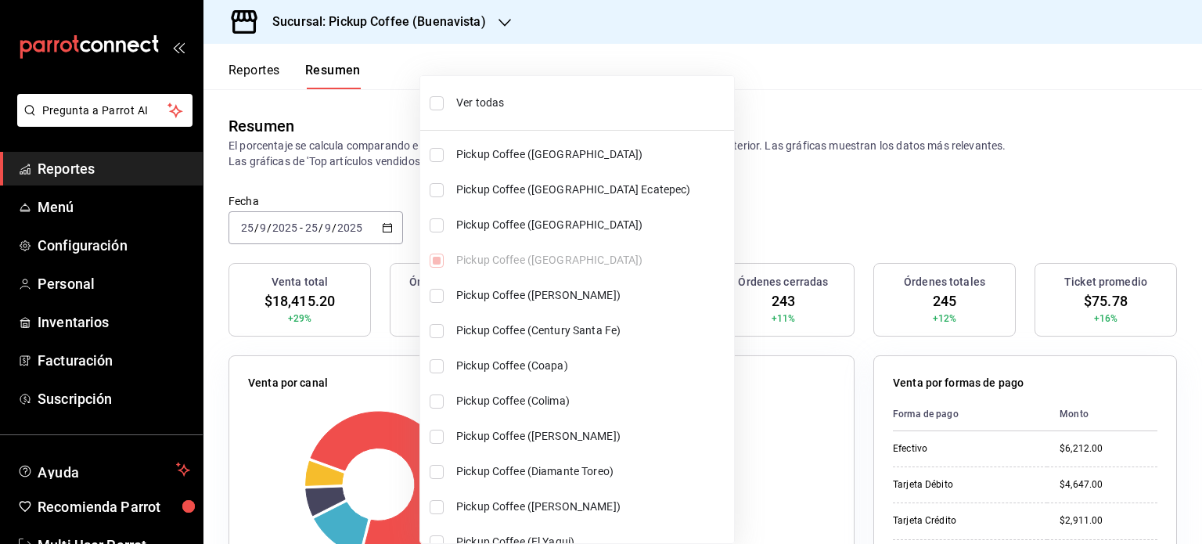
checkbox input "true"
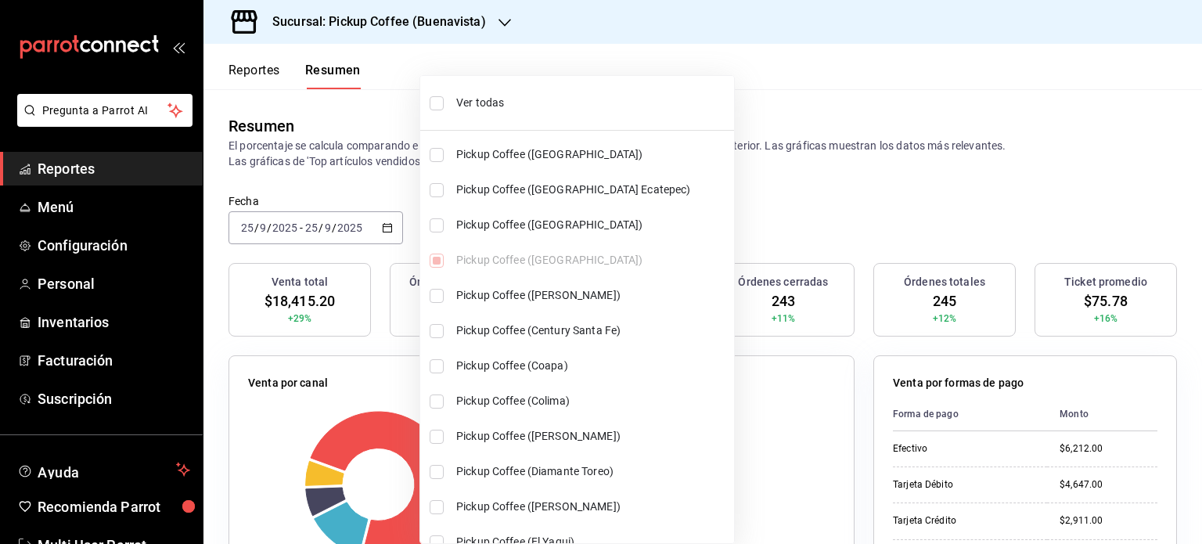
checkbox input "true"
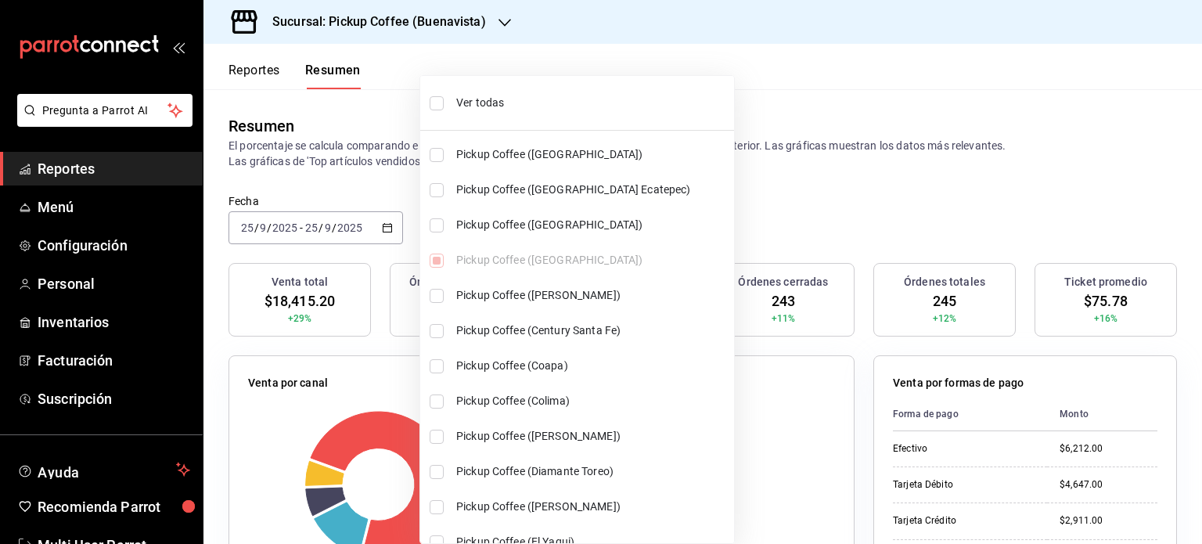
checkbox input "true"
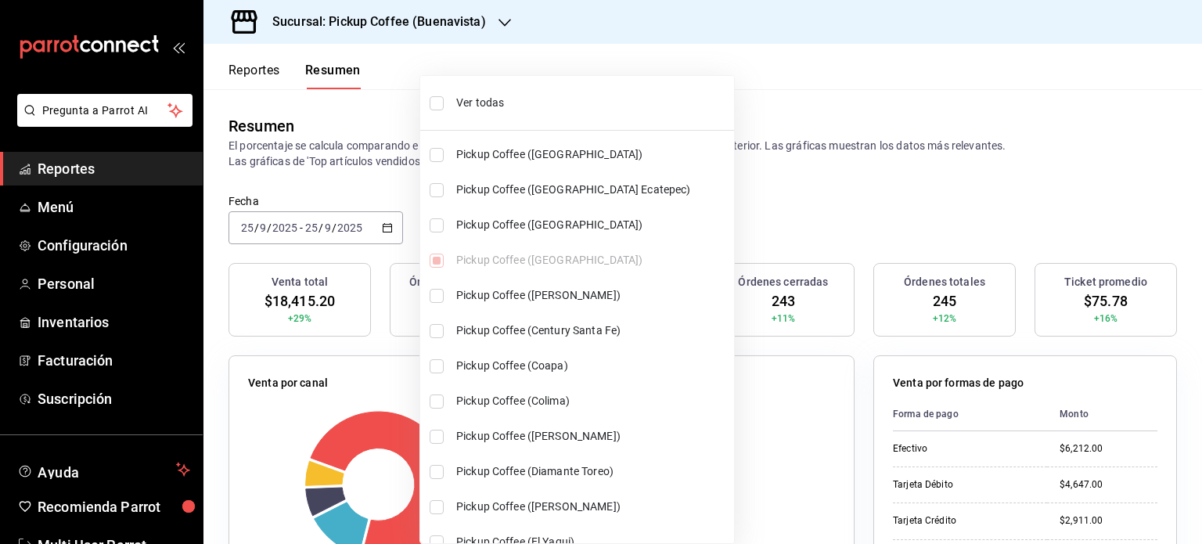
checkbox input "true"
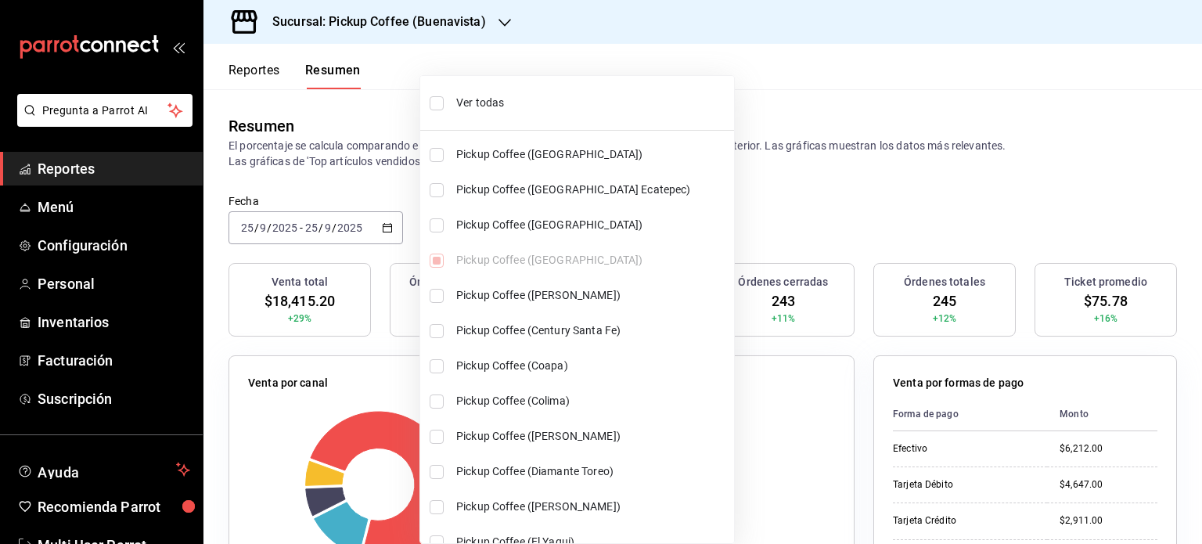
checkbox input "true"
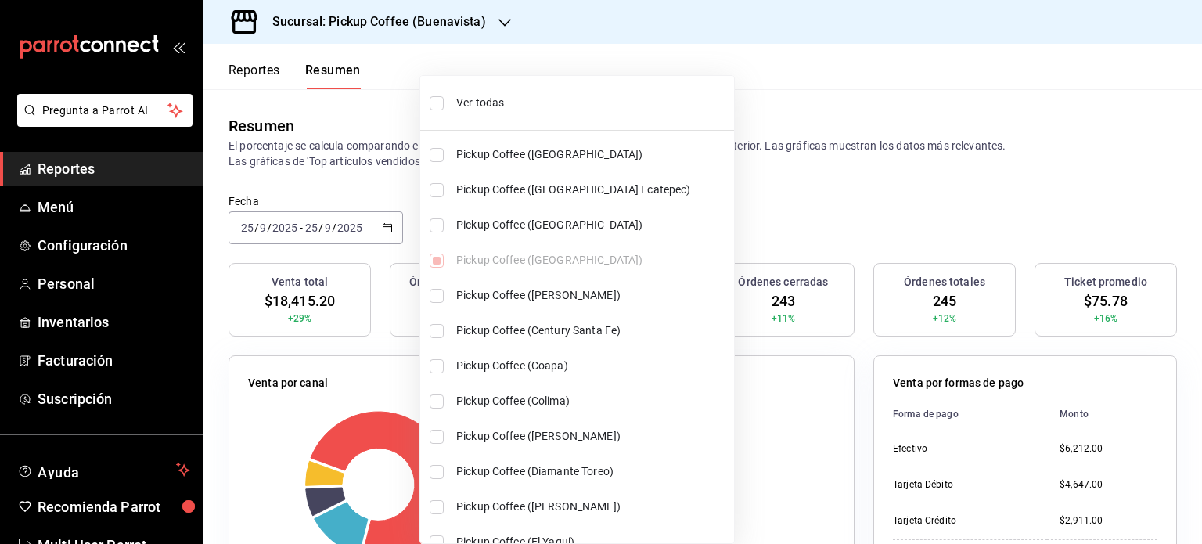
checkbox input "true"
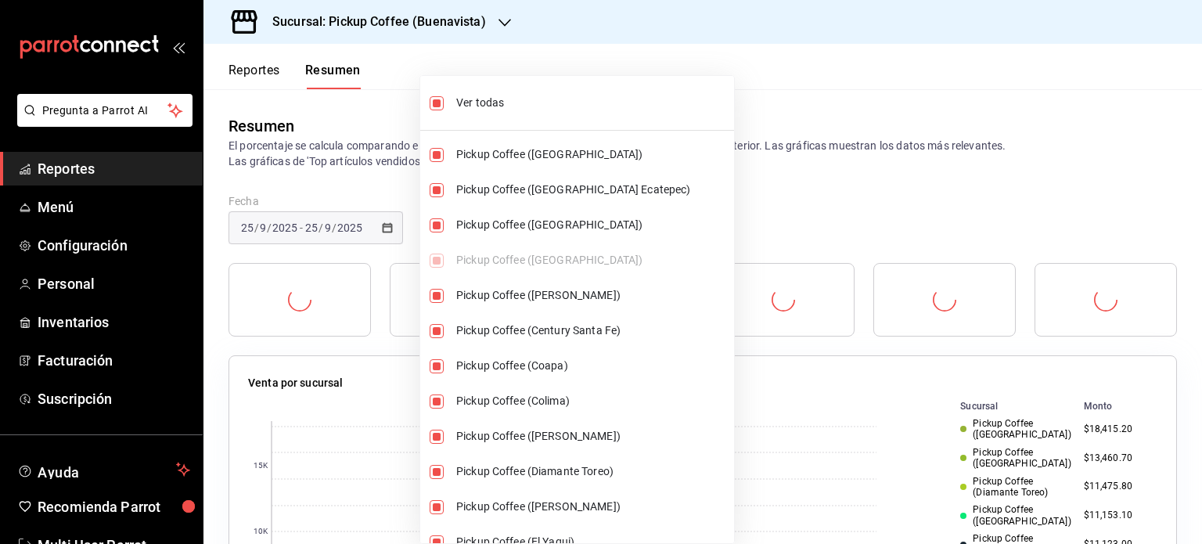
click at [737, 208] on div at bounding box center [601, 272] width 1202 height 544
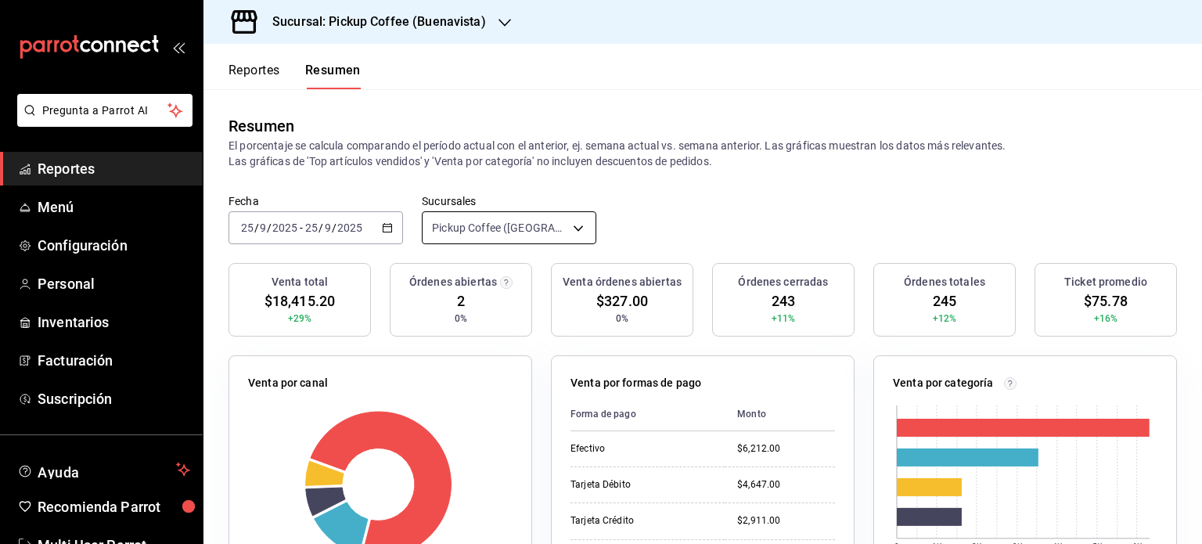
click at [573, 223] on body "Pregunta a Parrot AI Reportes Menú Configuración Personal Inventarios Facturaci…" at bounding box center [601, 272] width 1202 height 544
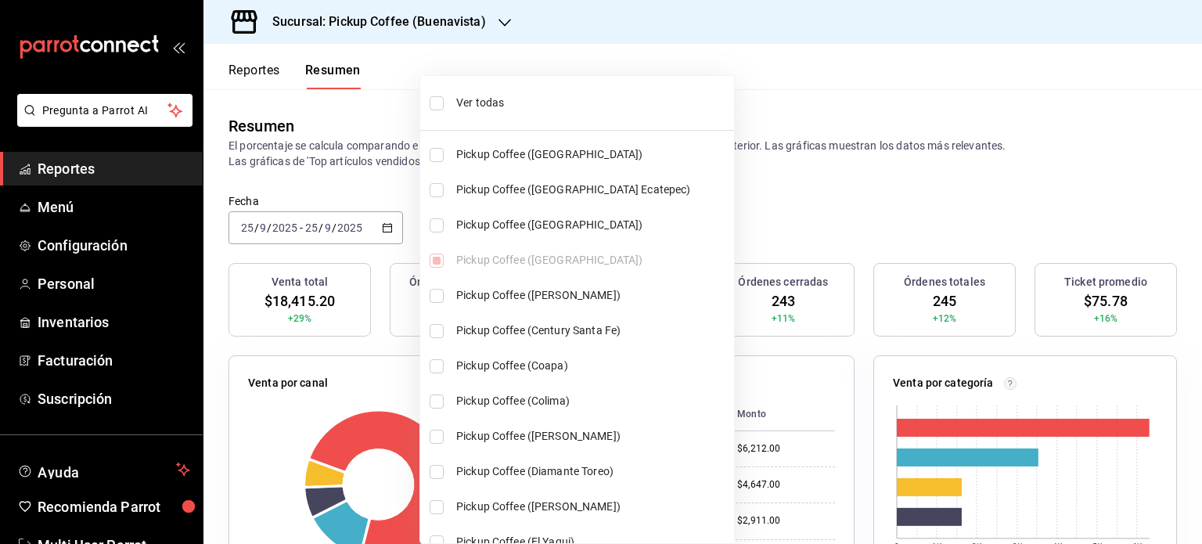
click at [474, 95] on span "Ver todas" at bounding box center [592, 103] width 272 height 16
type input "[object Object],[object Object],[object Object],[object Object],[object Object]…"
checkbox input "true"
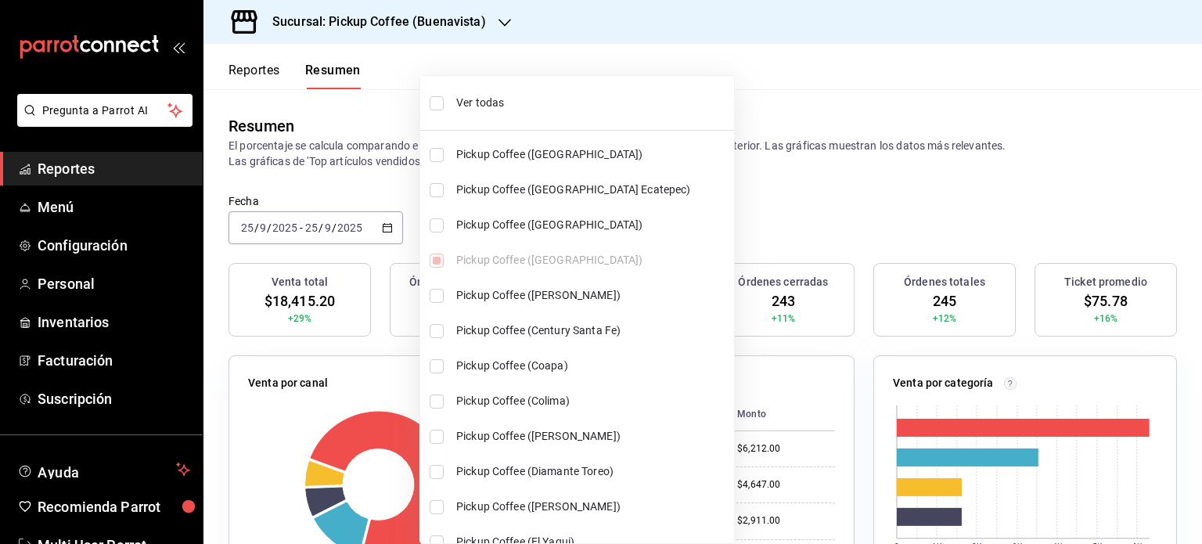
checkbox input "true"
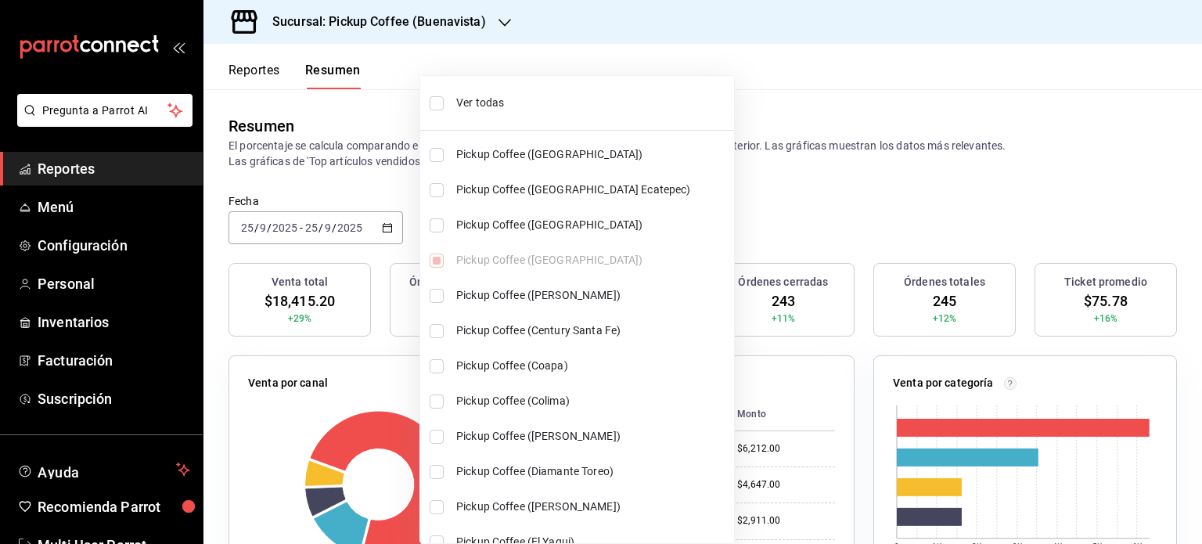
checkbox input "true"
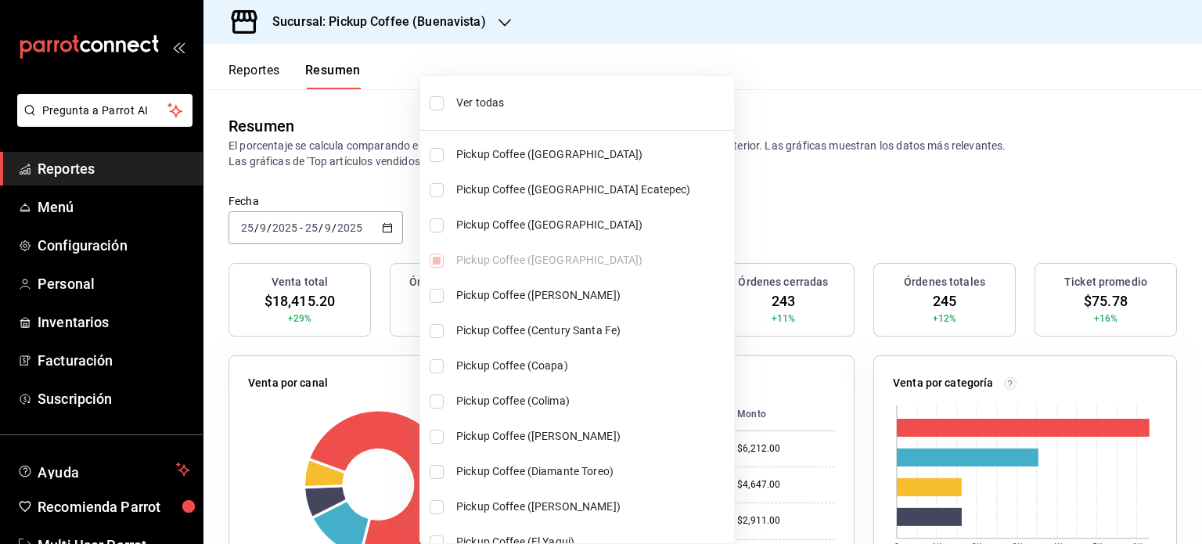
checkbox input "true"
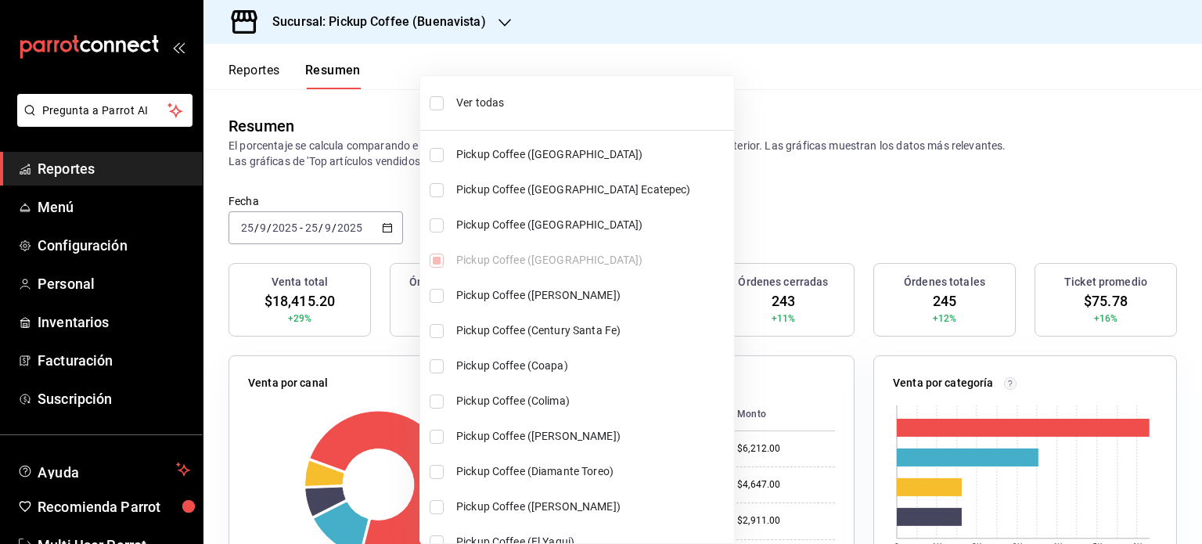
checkbox input "true"
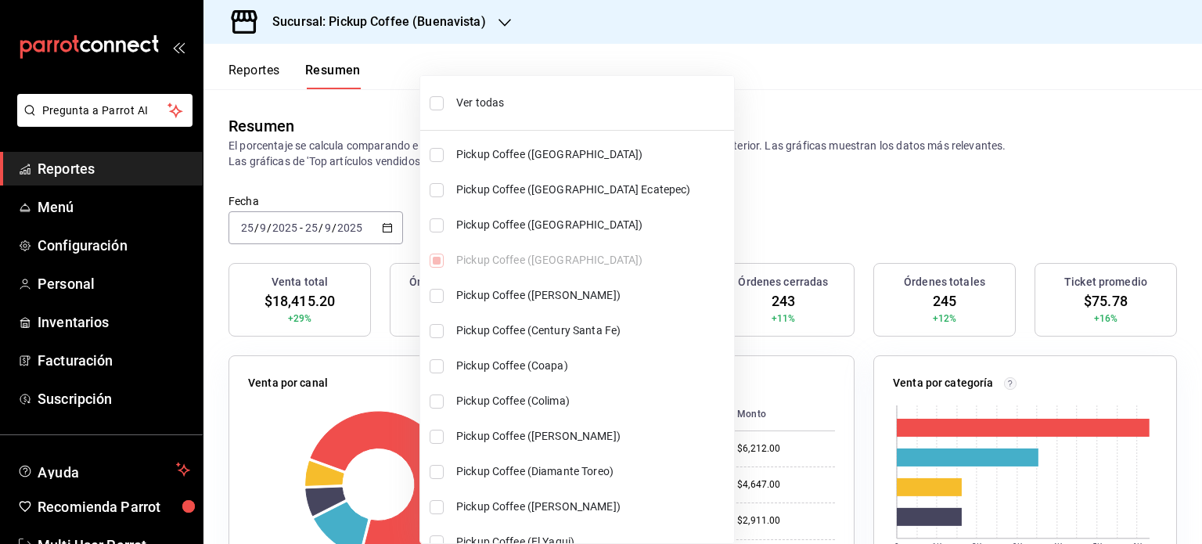
checkbox input "true"
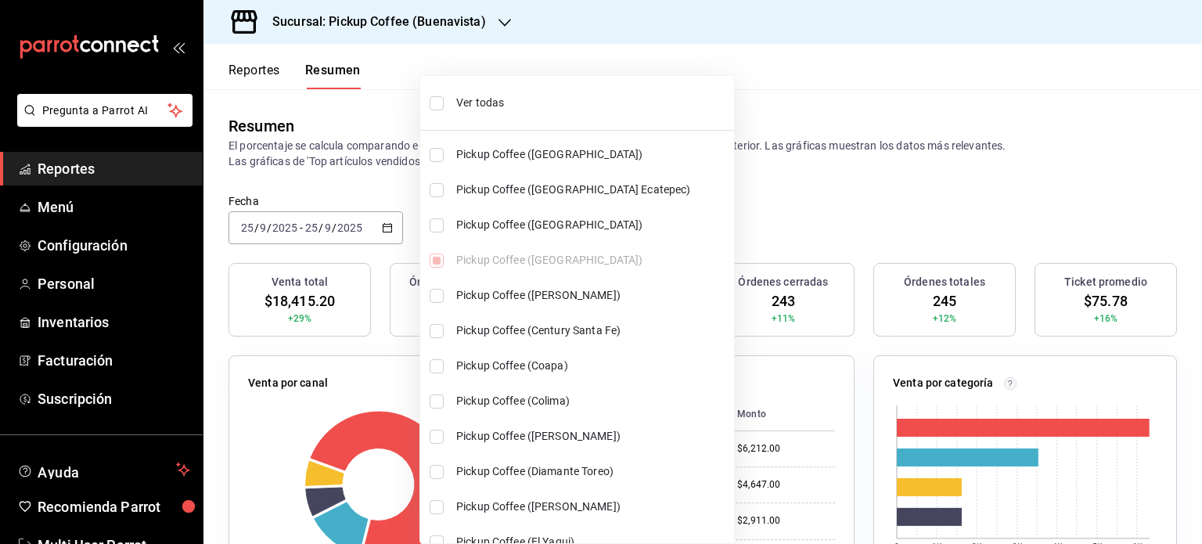
checkbox input "true"
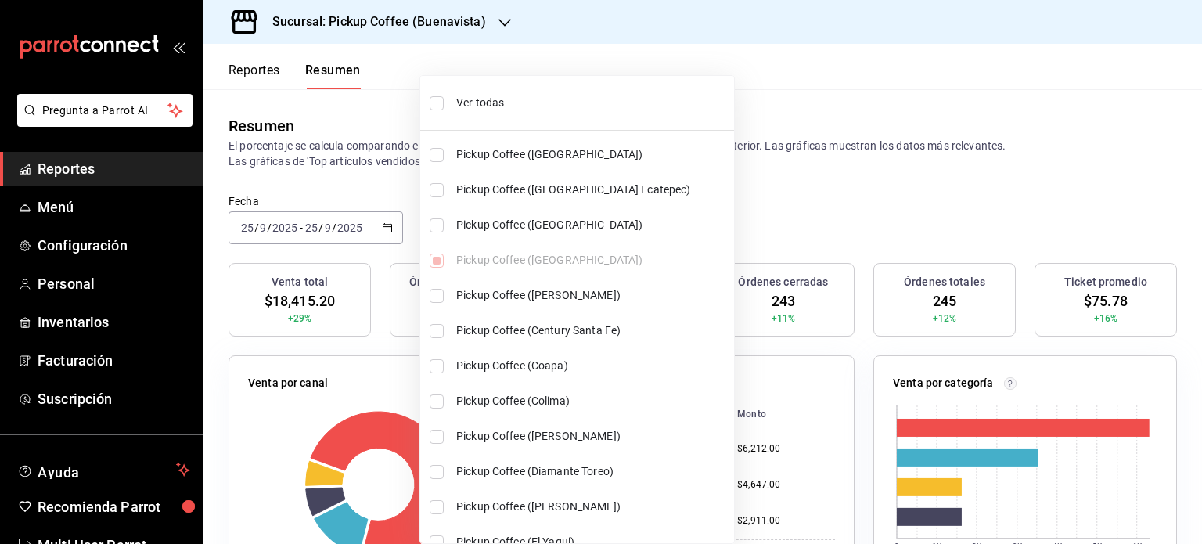
checkbox input "true"
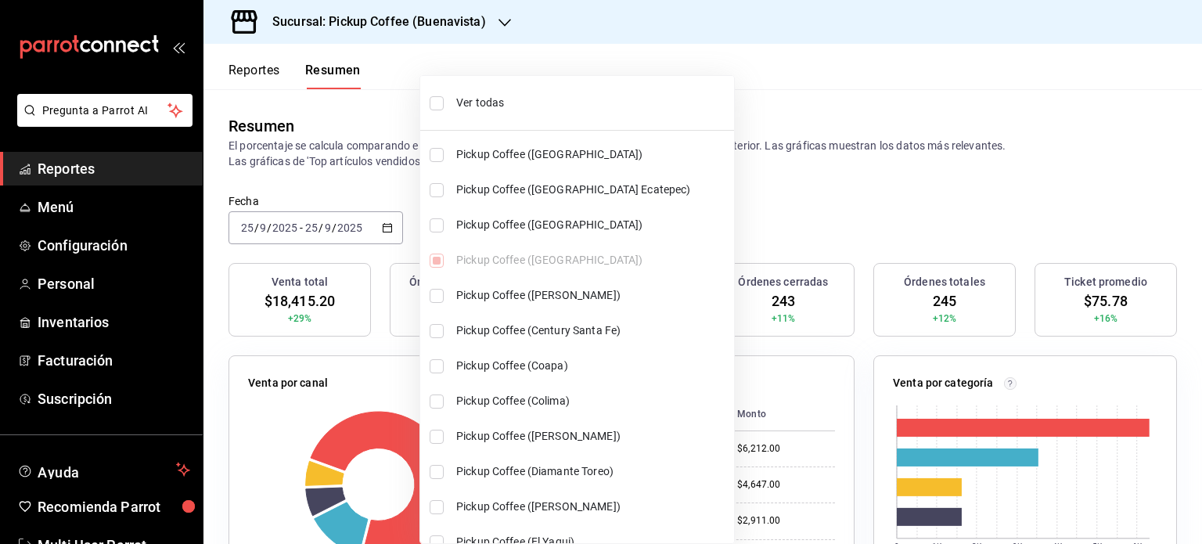
checkbox input "true"
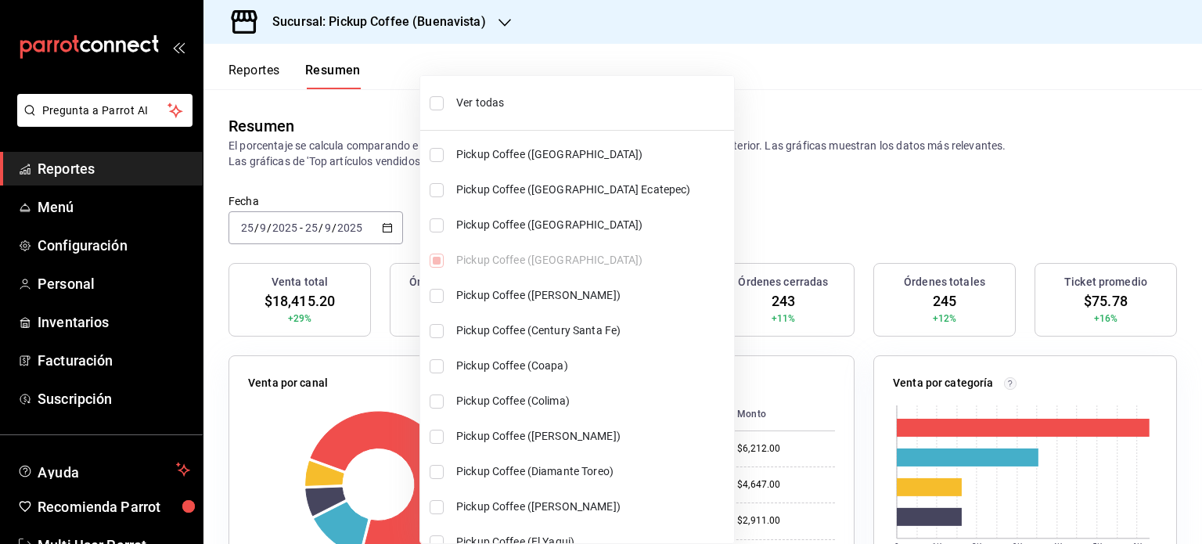
checkbox input "true"
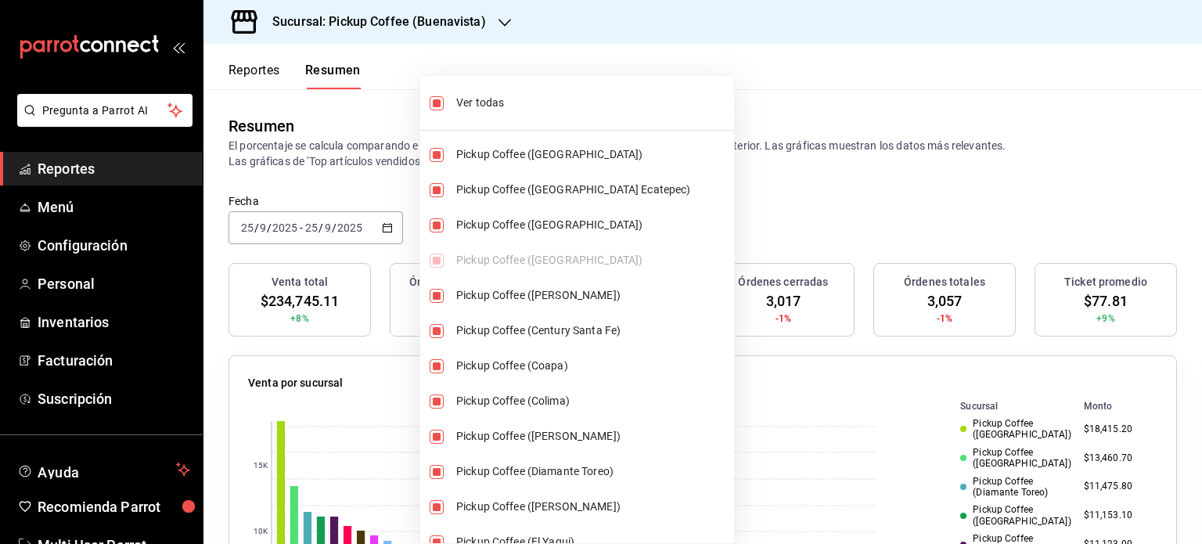
click at [746, 200] on div at bounding box center [601, 272] width 1202 height 544
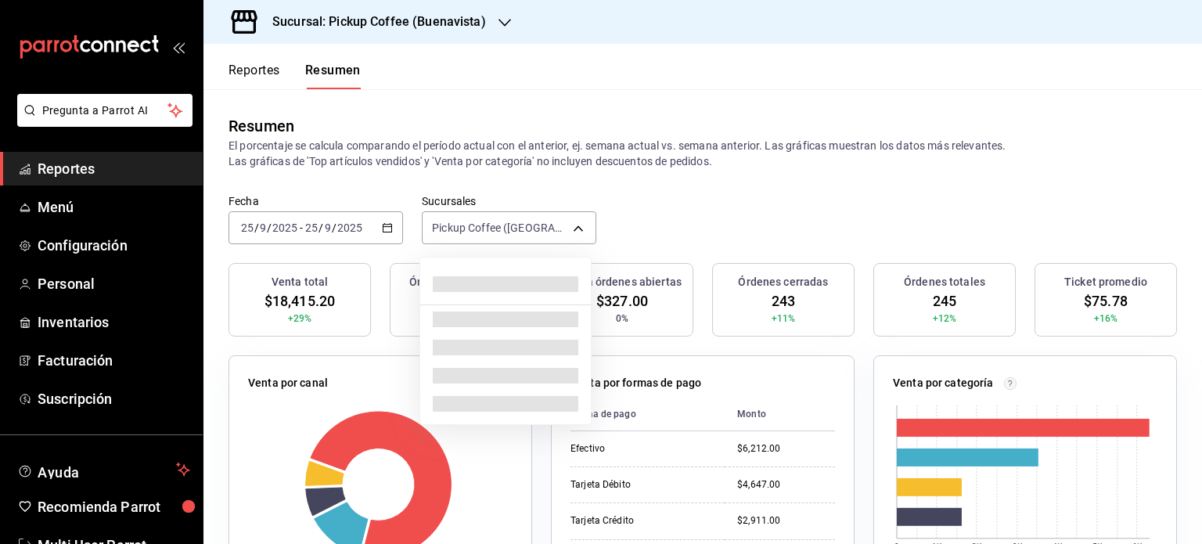
click at [571, 222] on body "Pregunta a Parrot AI Reportes Menú Configuración Personal Inventarios Facturaci…" at bounding box center [601, 272] width 1202 height 544
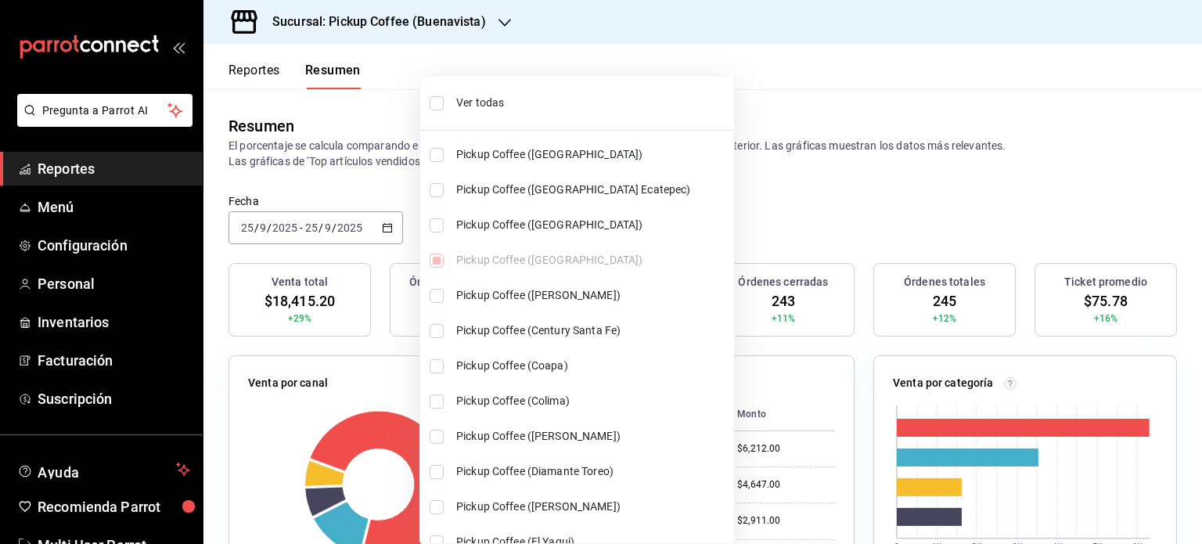
click at [469, 102] on span "Ver todas" at bounding box center [592, 103] width 272 height 16
type input "[object Object],[object Object],[object Object],[object Object],[object Object]…"
checkbox input "true"
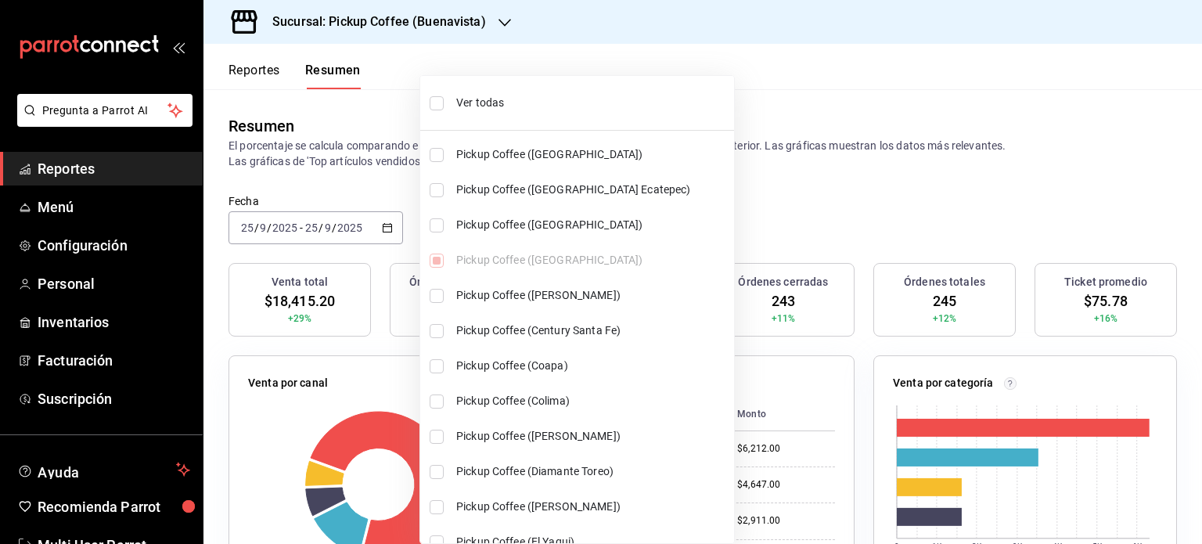
checkbox input "true"
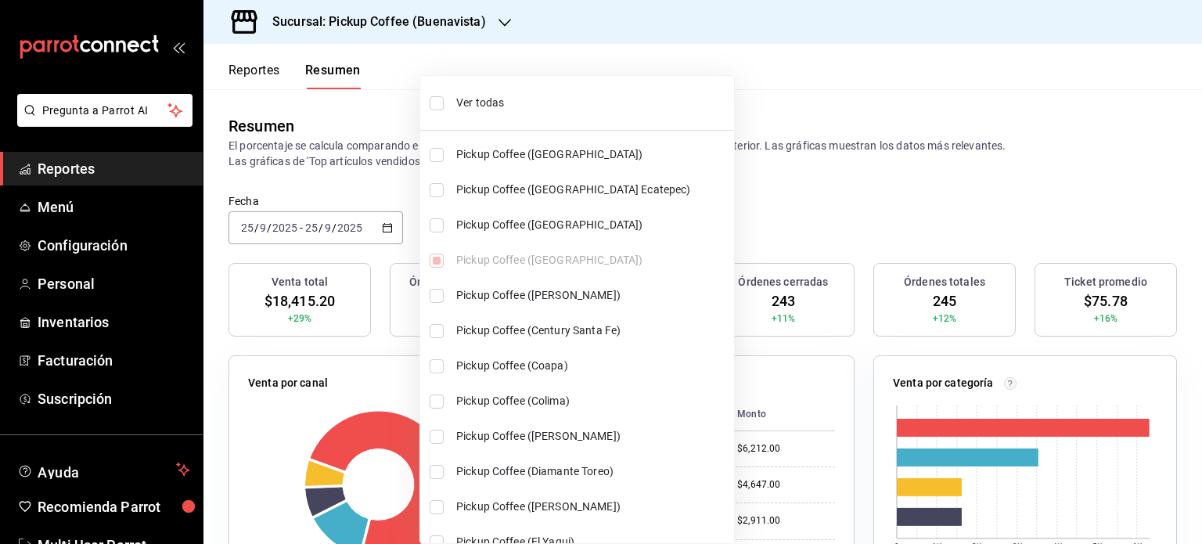
checkbox input "true"
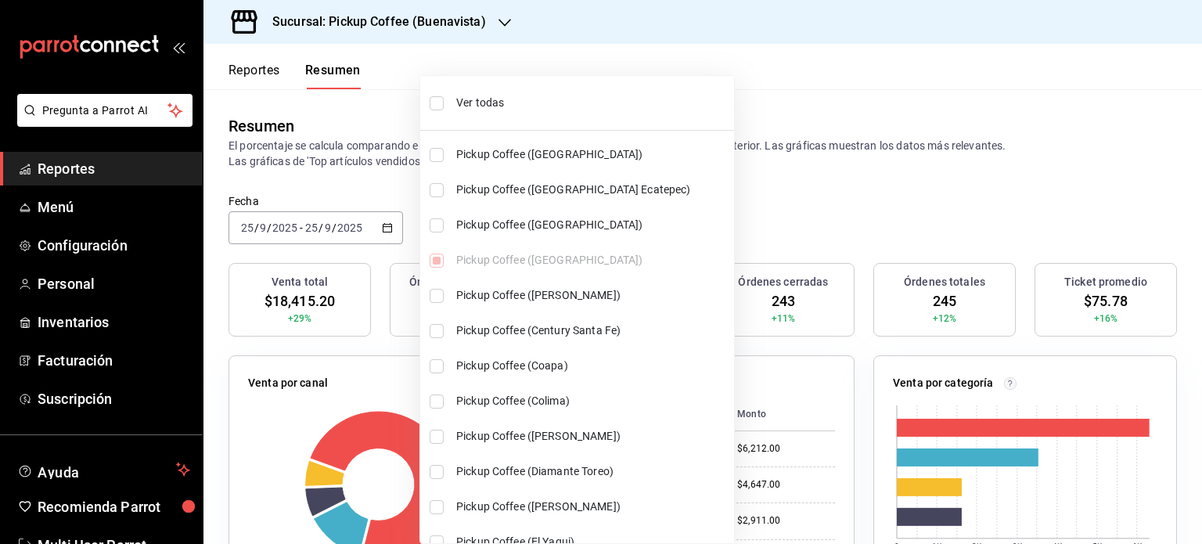
checkbox input "true"
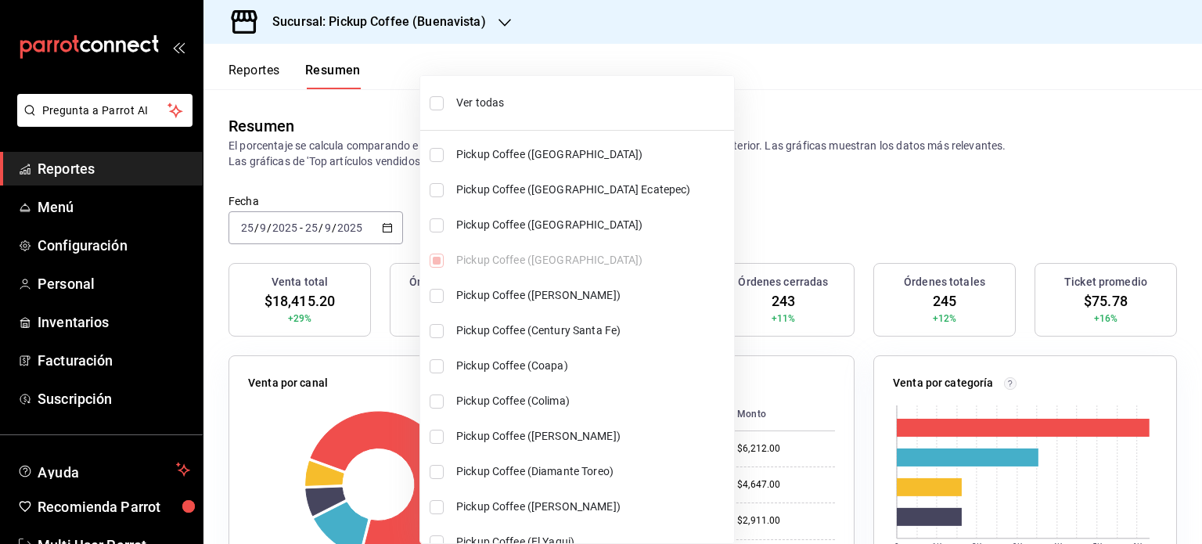
checkbox input "true"
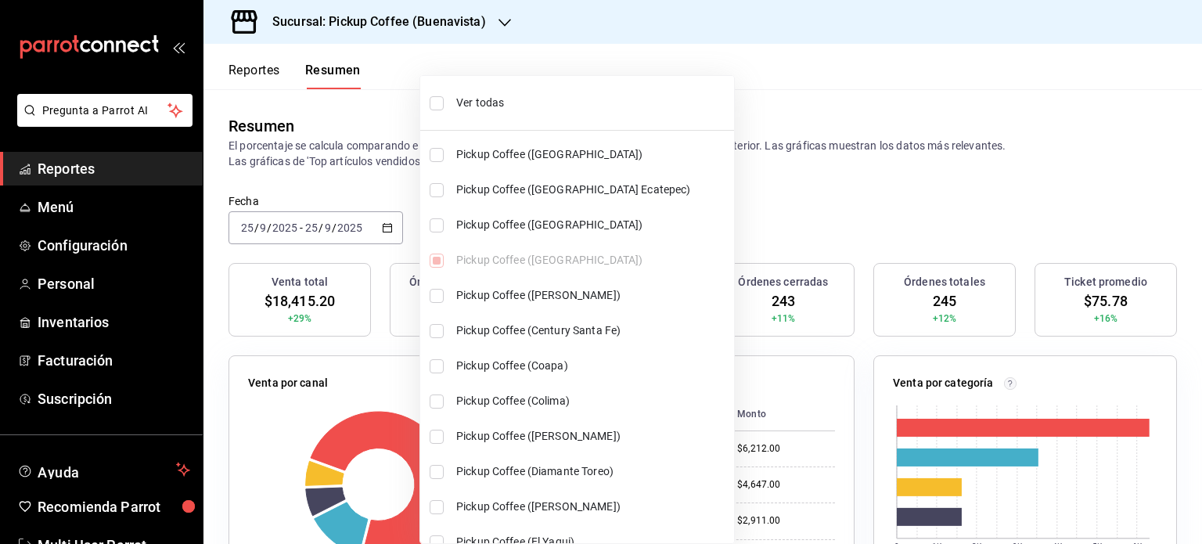
checkbox input "true"
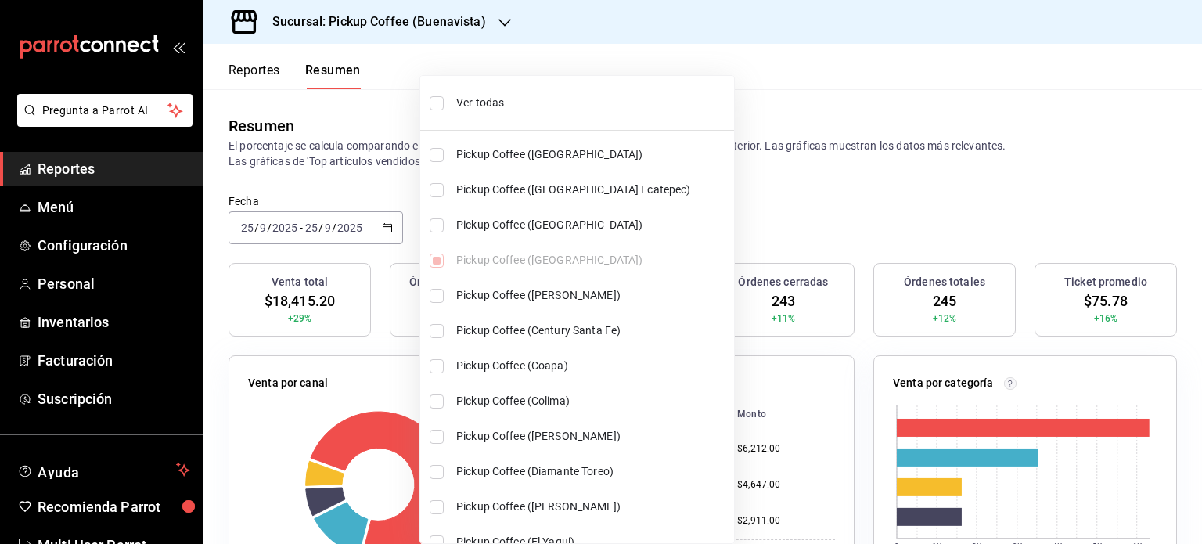
checkbox input "true"
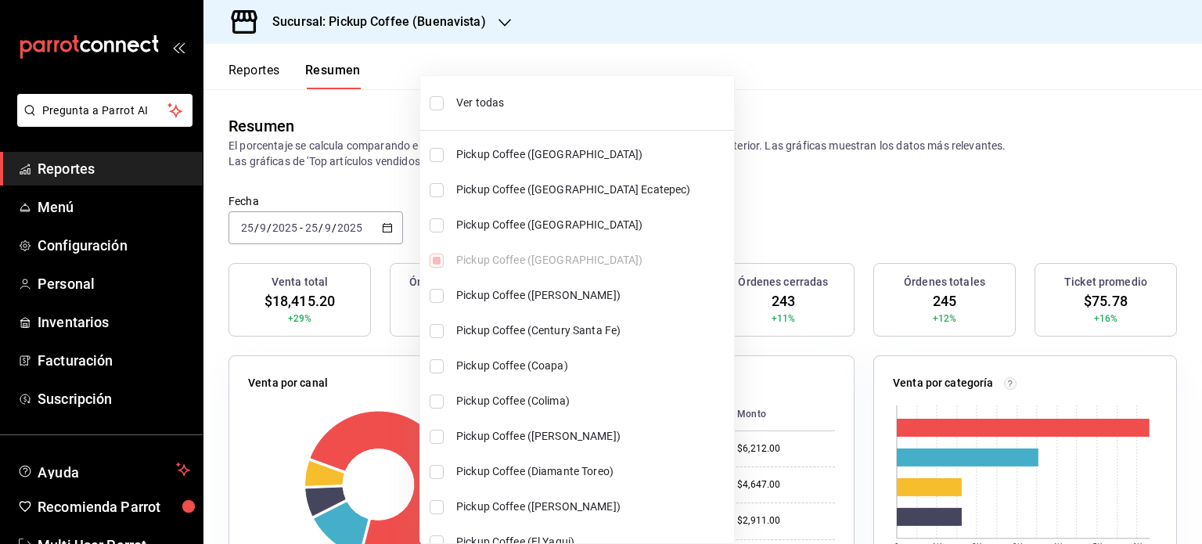
checkbox input "true"
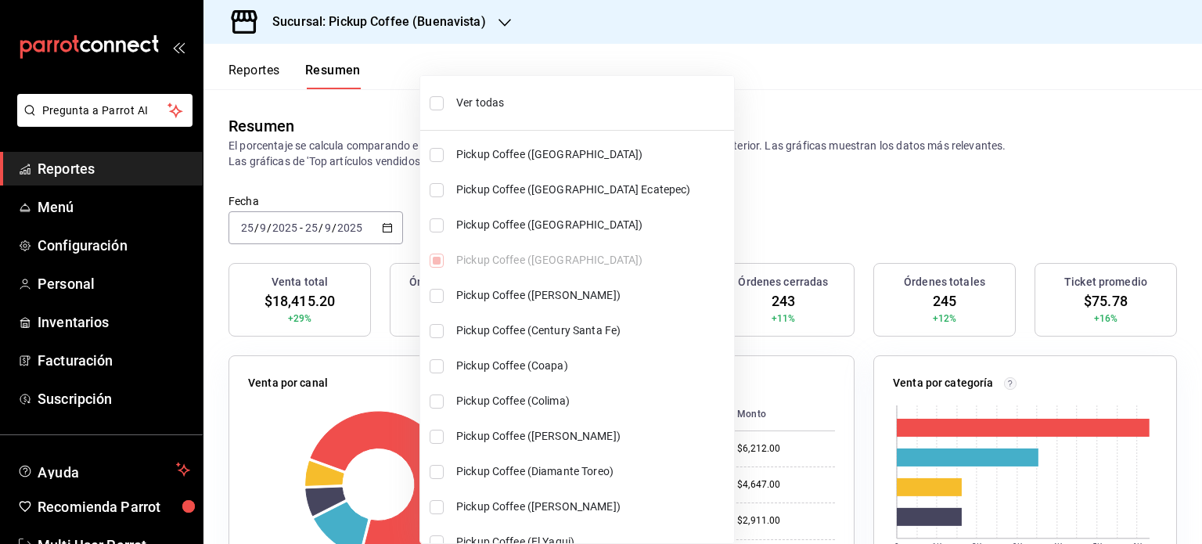
checkbox input "true"
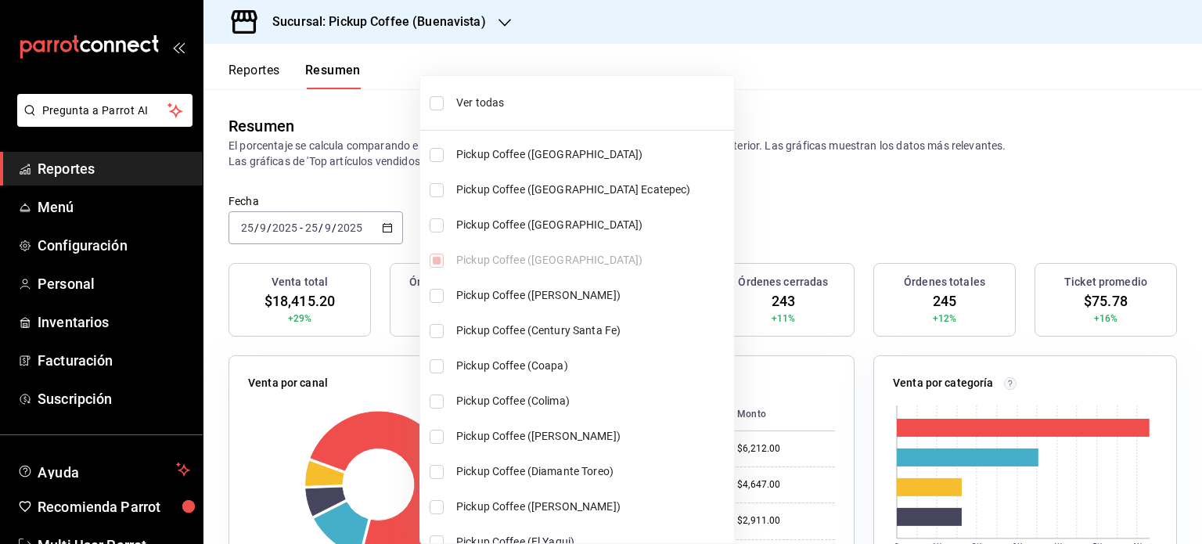
checkbox input "true"
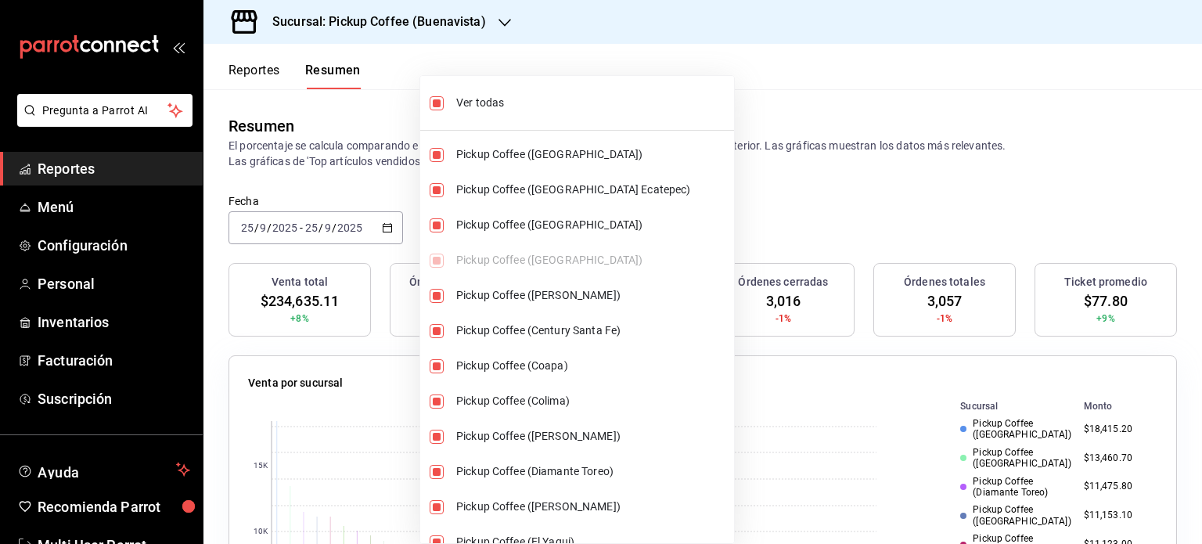
click at [754, 201] on div at bounding box center [601, 272] width 1202 height 544
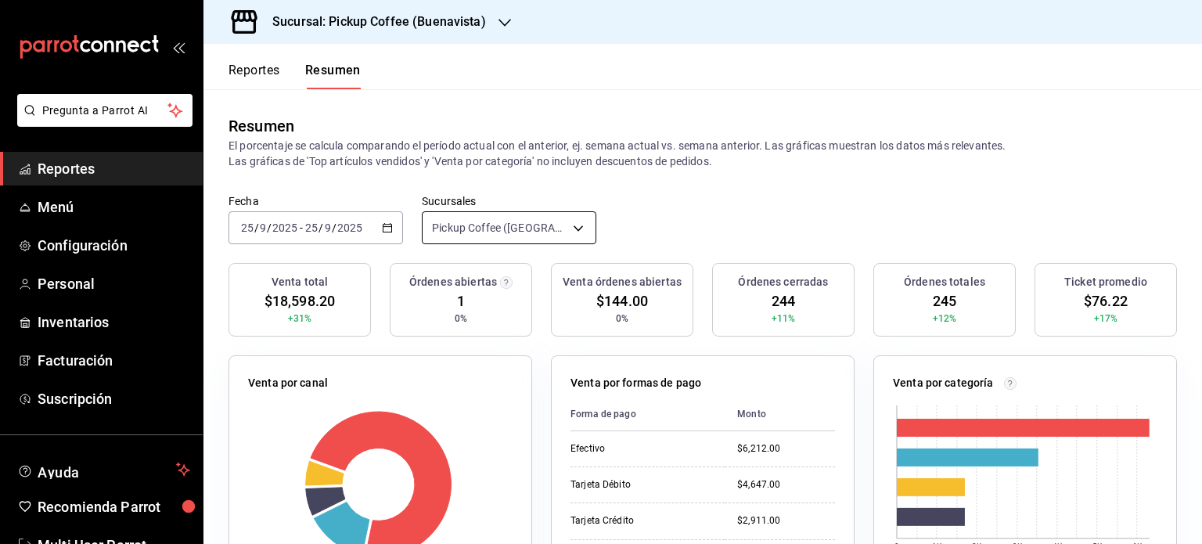
click at [575, 229] on body "Pregunta a Parrot AI Reportes Menú Configuración Personal Inventarios Facturaci…" at bounding box center [601, 272] width 1202 height 544
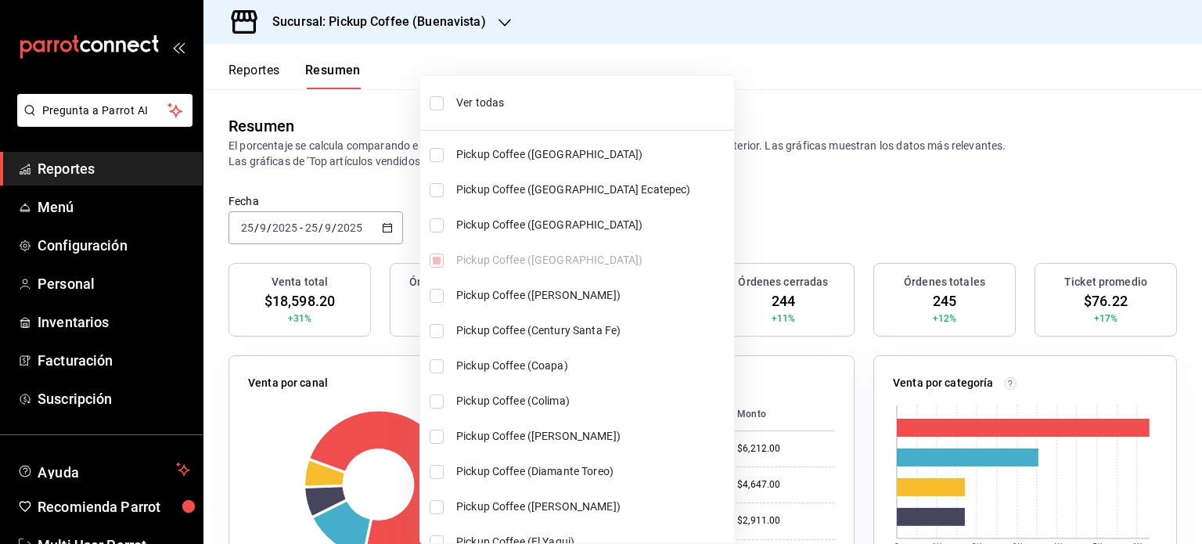
click at [483, 98] on span "Ver todas" at bounding box center [592, 103] width 272 height 16
type input "[object Object],[object Object],[object Object],[object Object],[object Object]…"
checkbox input "true"
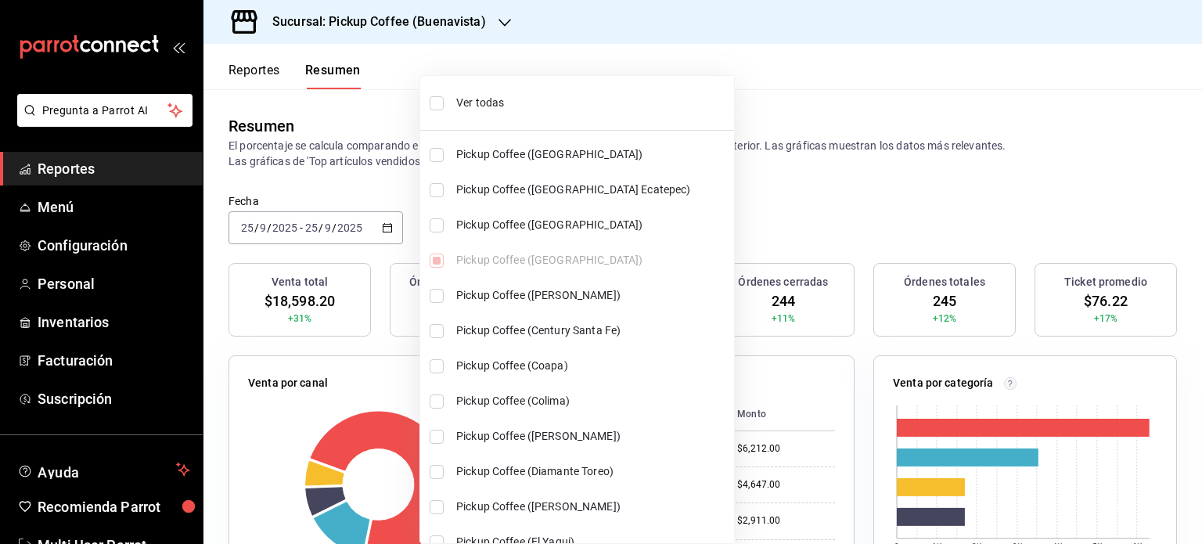
checkbox input "true"
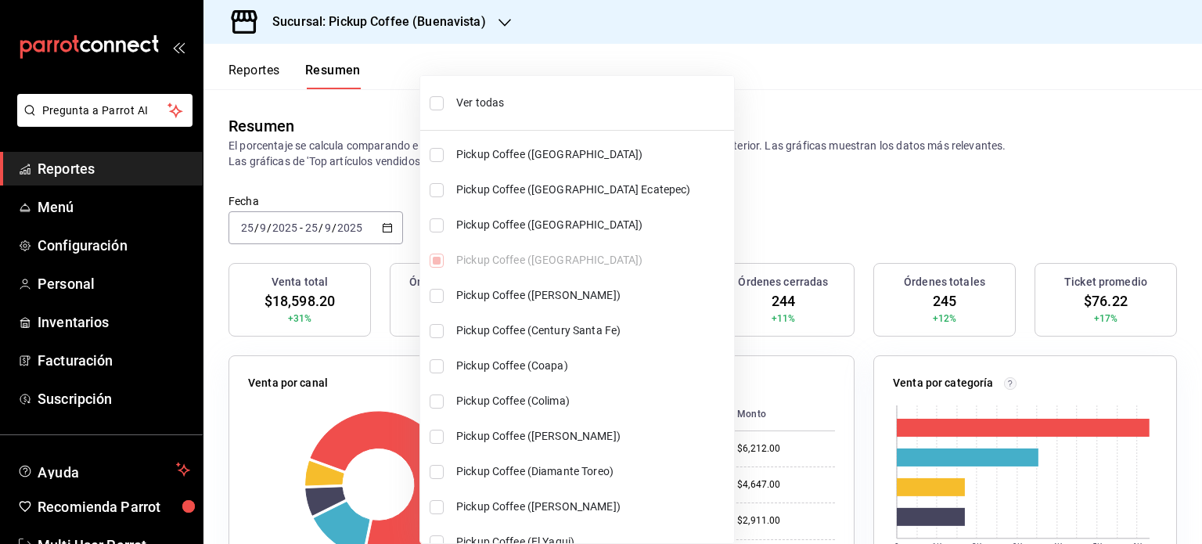
checkbox input "true"
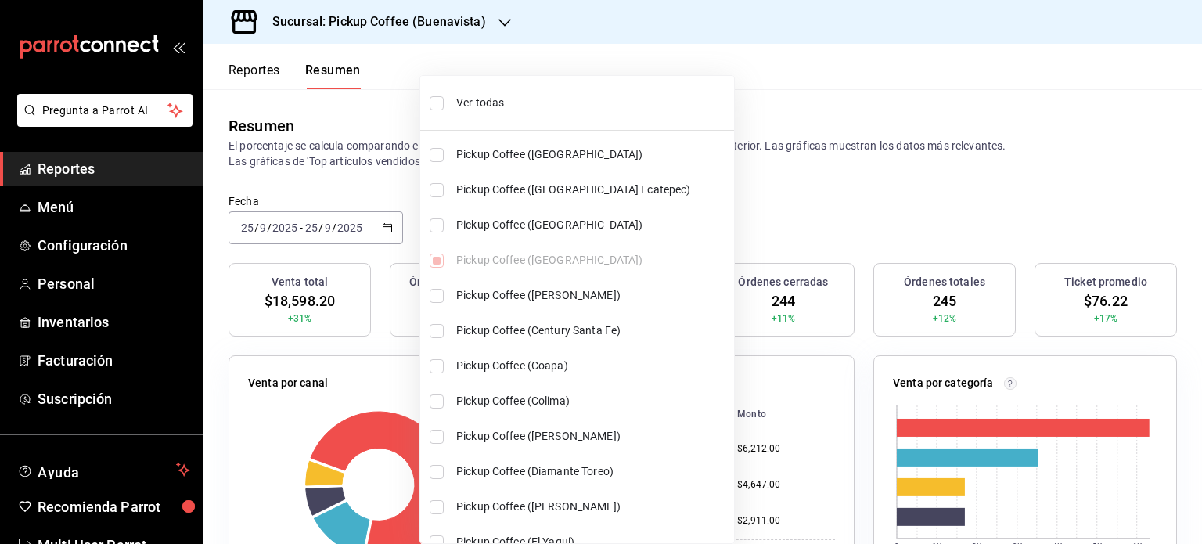
checkbox input "true"
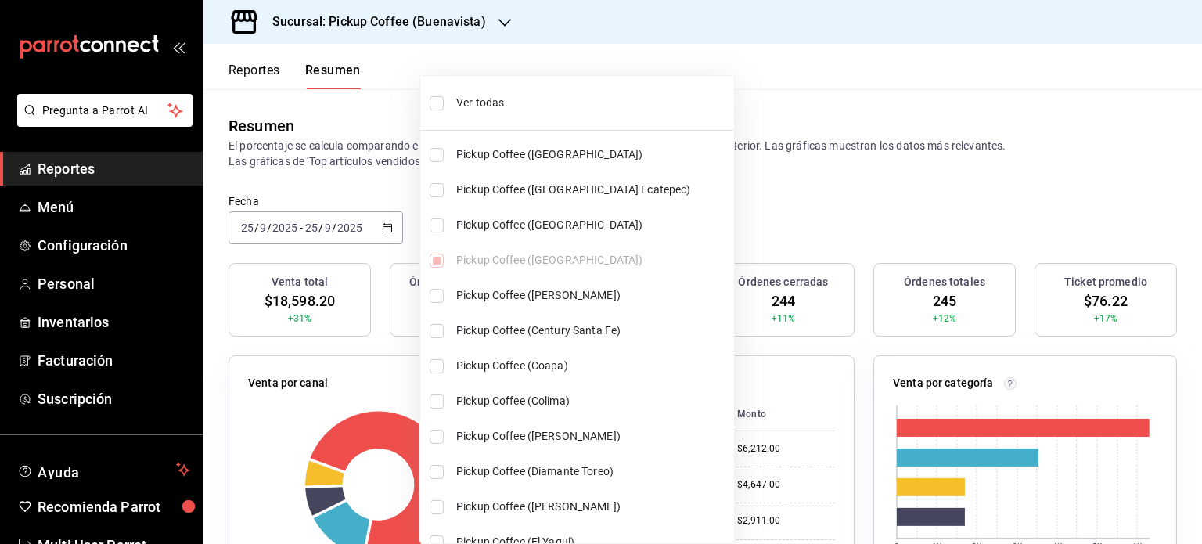
checkbox input "true"
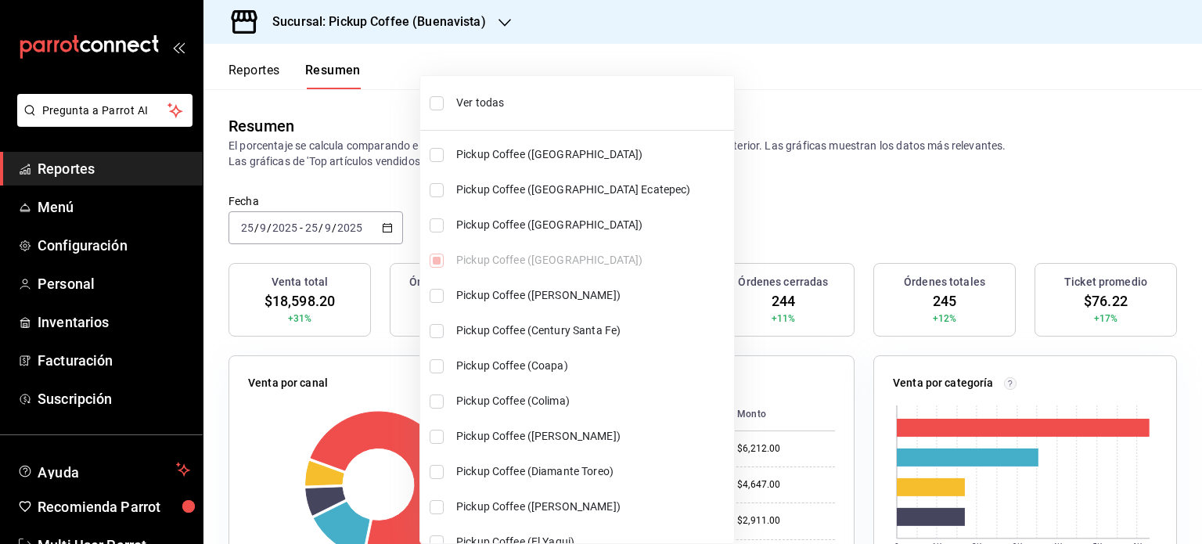
checkbox input "true"
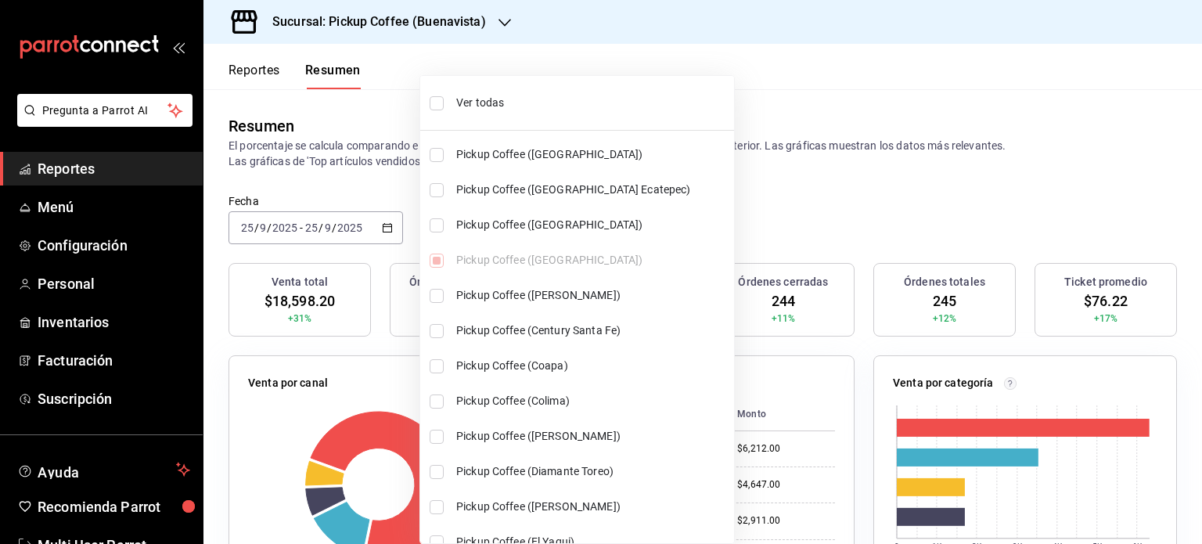
checkbox input "true"
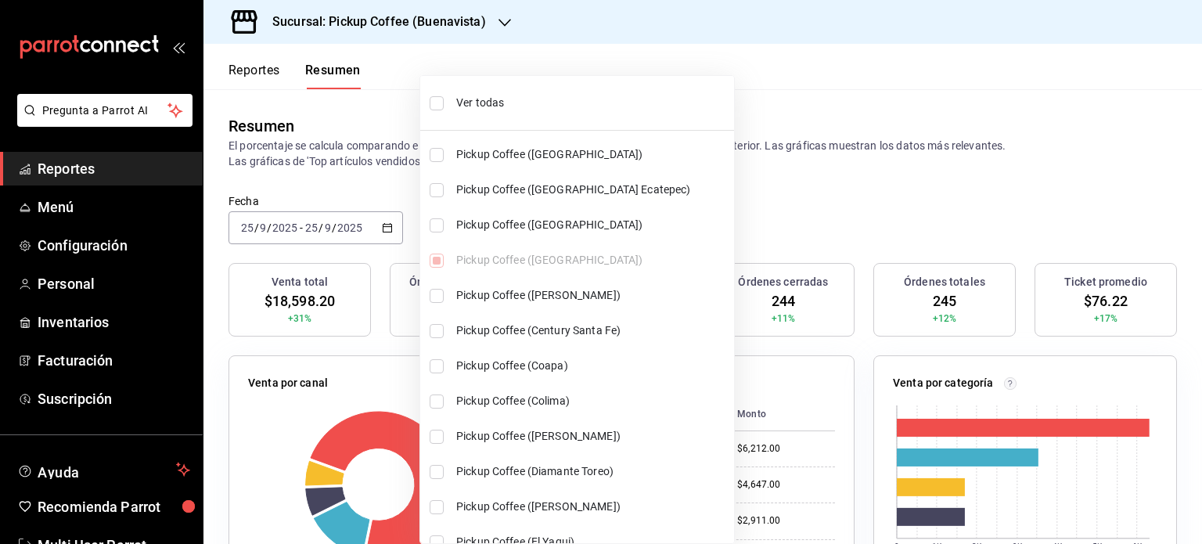
checkbox input "true"
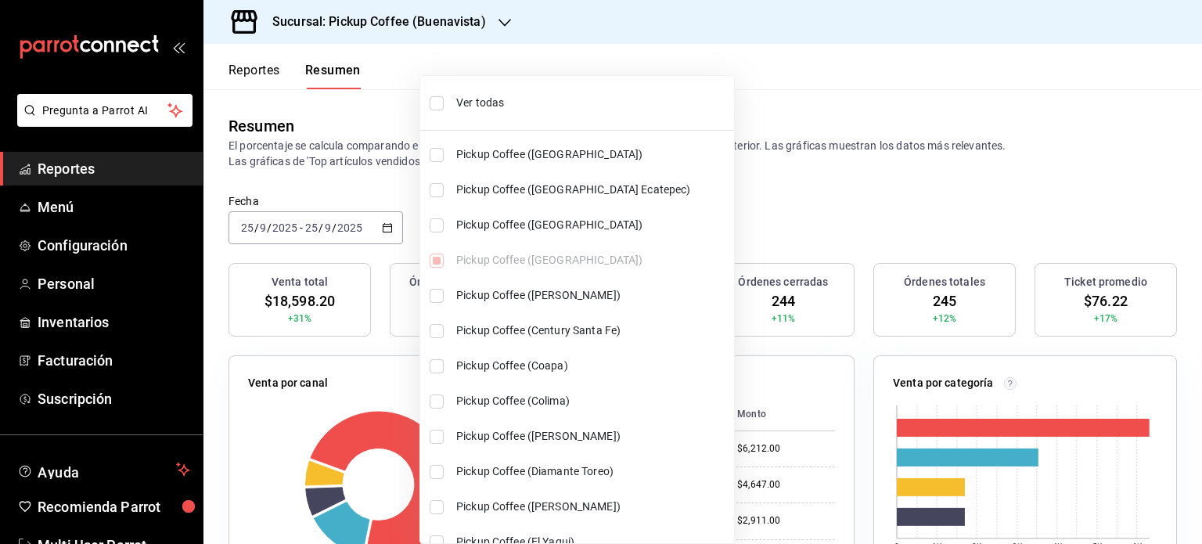
checkbox input "true"
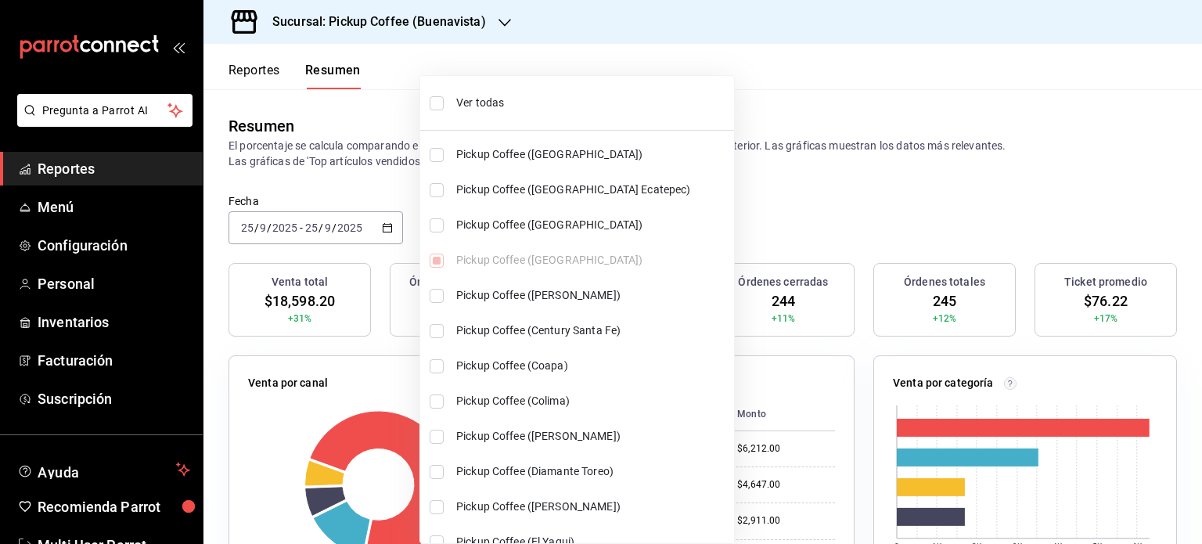
checkbox input "true"
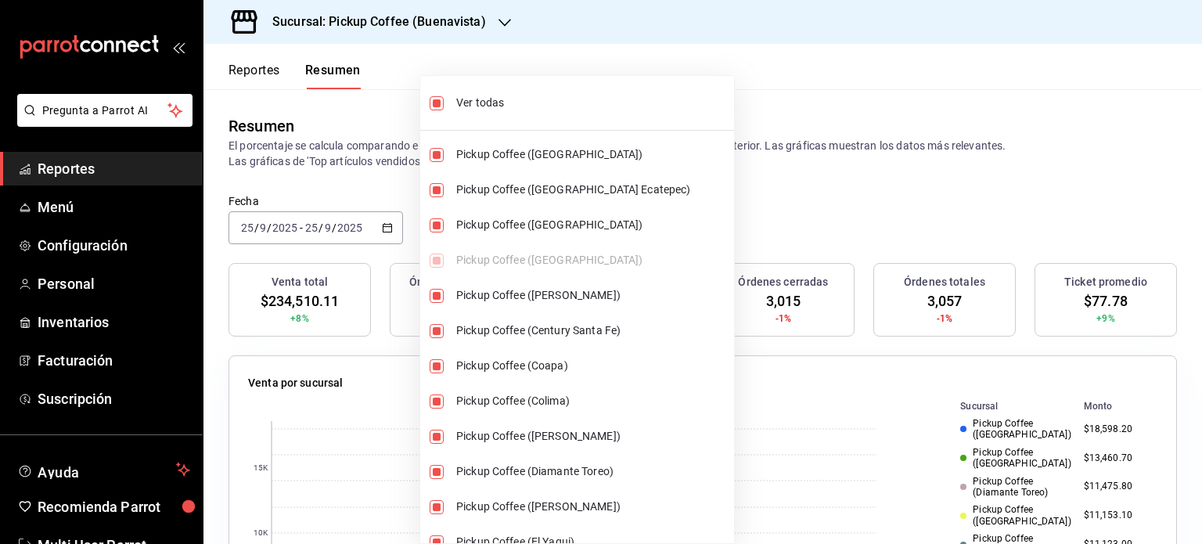
click at [769, 200] on div at bounding box center [601, 272] width 1202 height 544
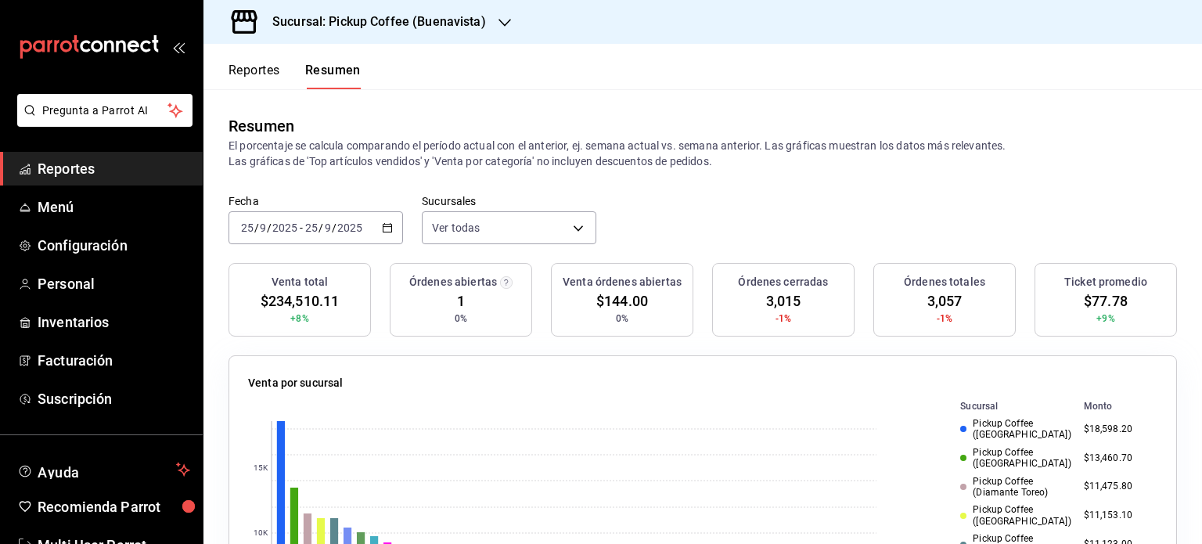
click at [499, 15] on div at bounding box center [505, 22] width 13 height 16
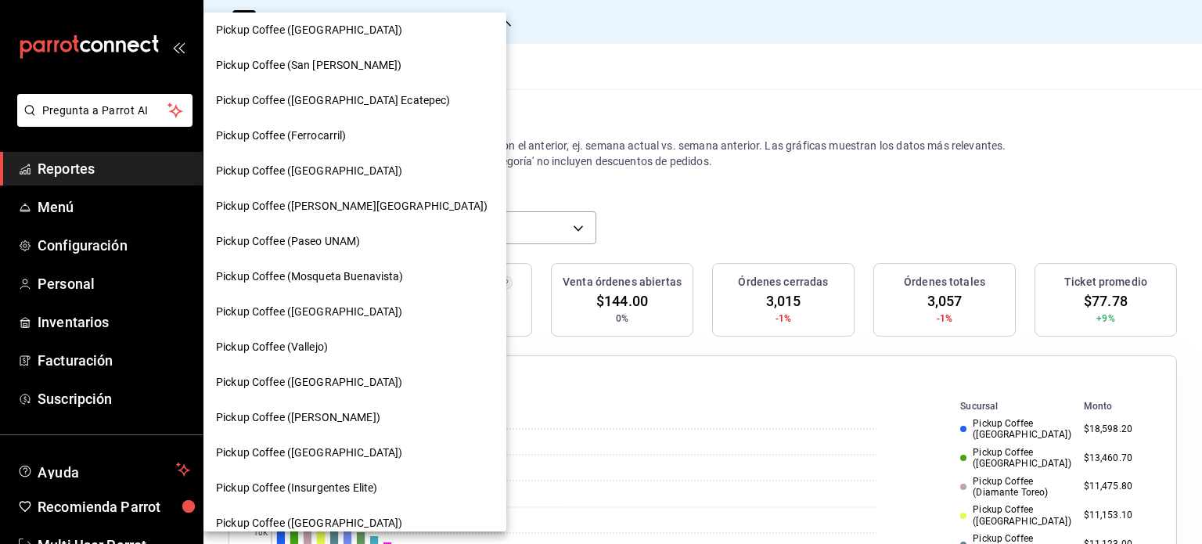
scroll to position [548, 0]
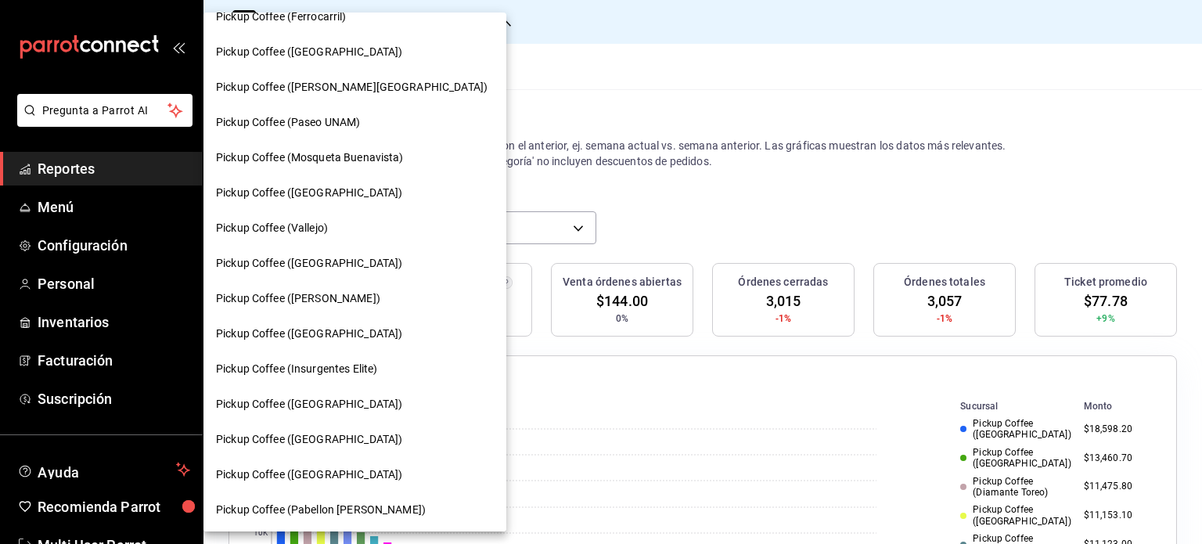
click at [350, 371] on span "Pickup Coffee (Insurgentes Elite)" at bounding box center [296, 369] width 161 height 16
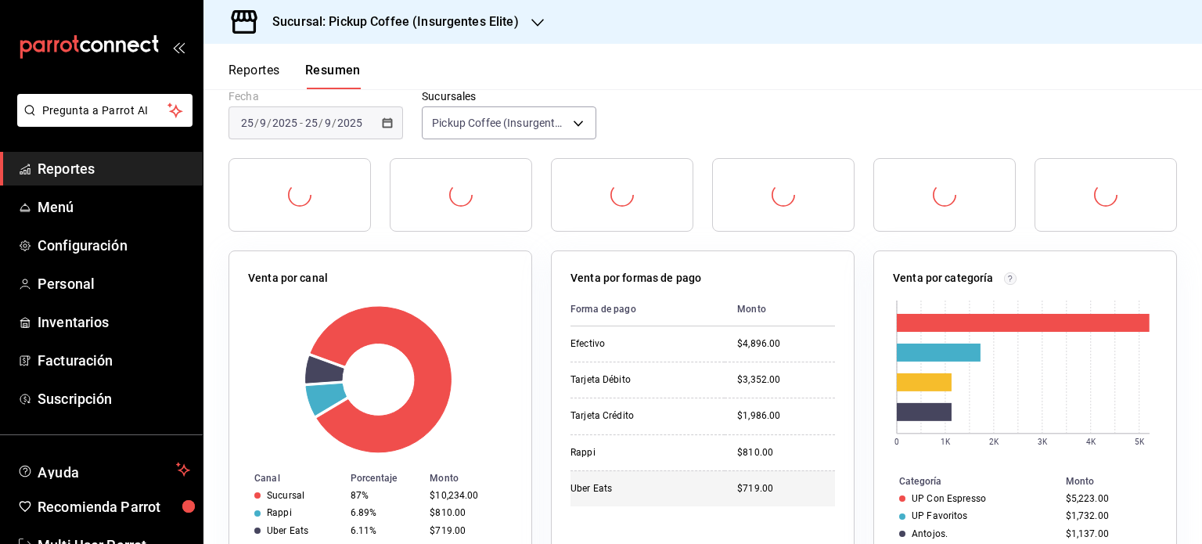
scroll to position [78, 0]
